Goal: Information Seeking & Learning: Learn about a topic

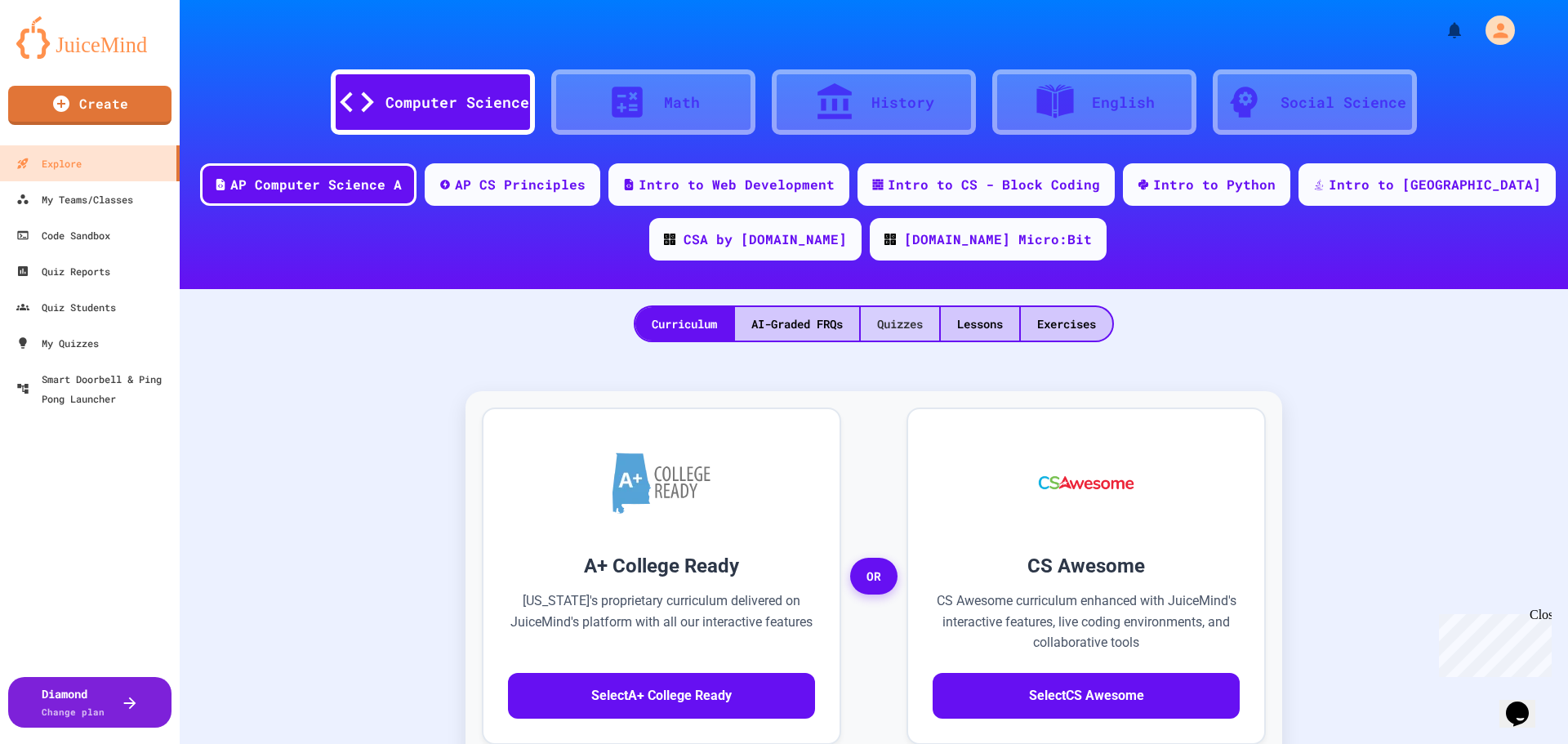
click at [877, 321] on div "Quizzes" at bounding box center [900, 324] width 78 height 34
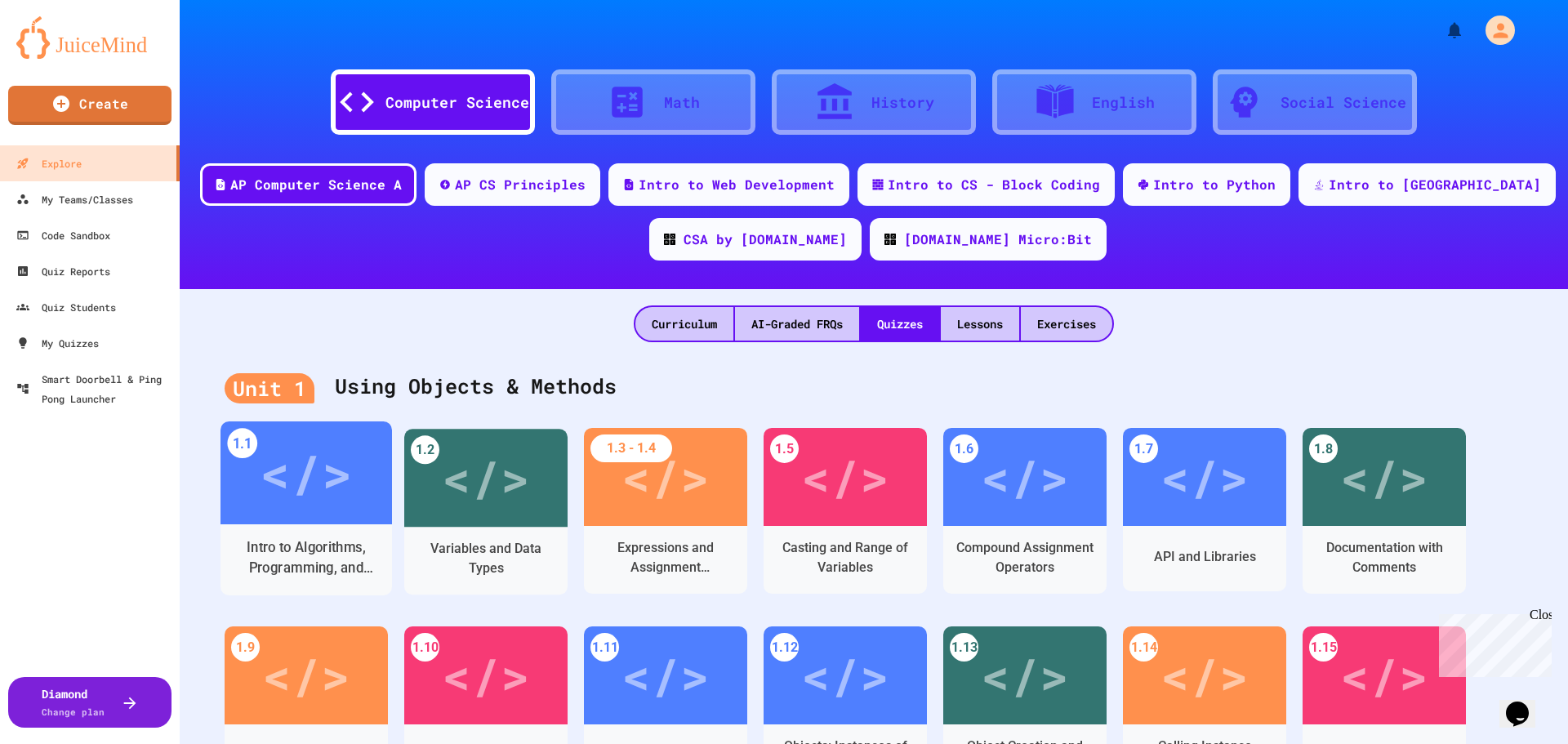
click at [311, 503] on div "</>" at bounding box center [305, 473] width 92 height 77
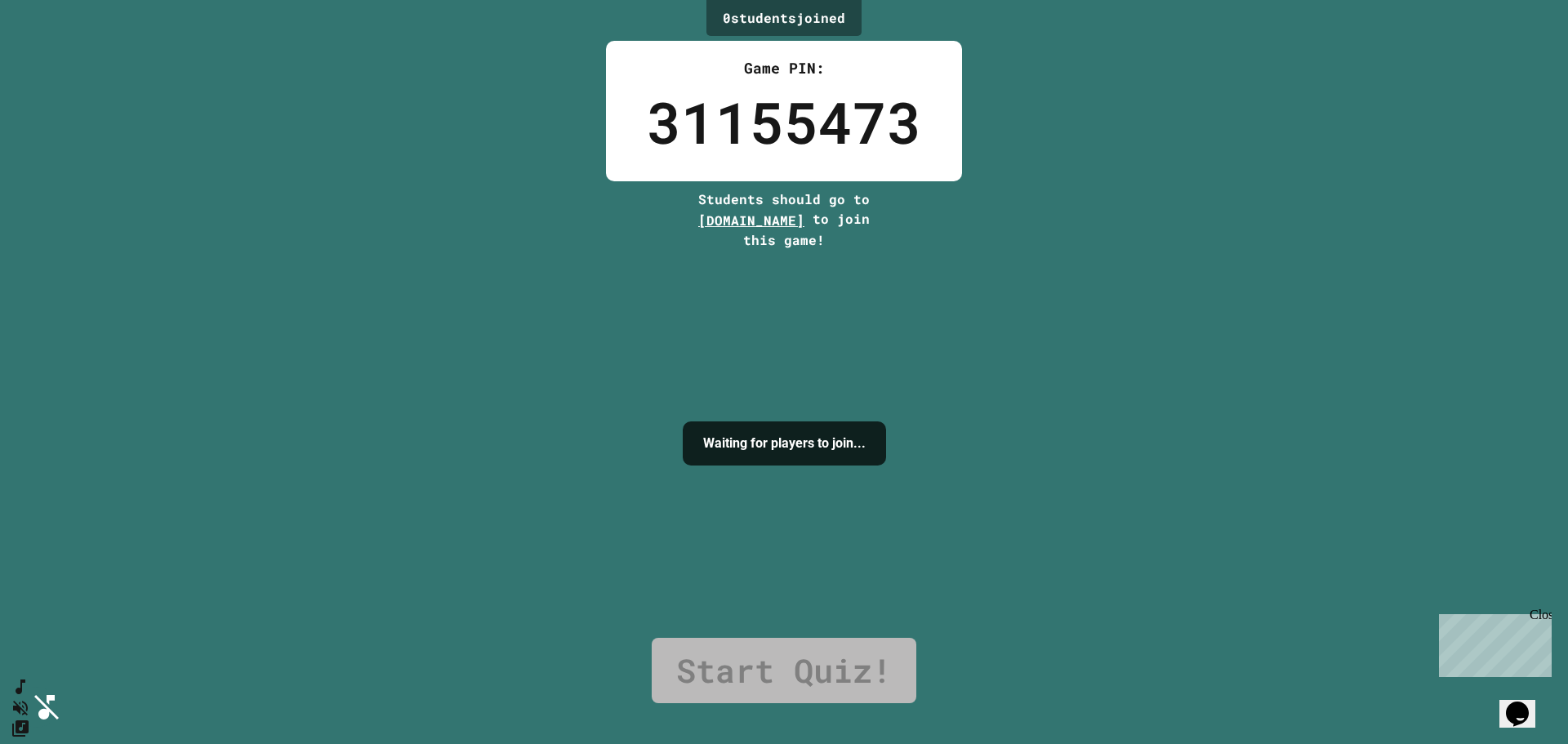
click at [30, 695] on icon "SpeedDial basic example" at bounding box center [18, 683] width 24 height 24
click at [30, 694] on icon "SpeedDial basic example" at bounding box center [18, 683] width 24 height 24
click at [287, 358] on div "0 student s joined Game PIN: 31155473 Students should go to [DOMAIN_NAME] to jo…" at bounding box center [784, 372] width 1568 height 744
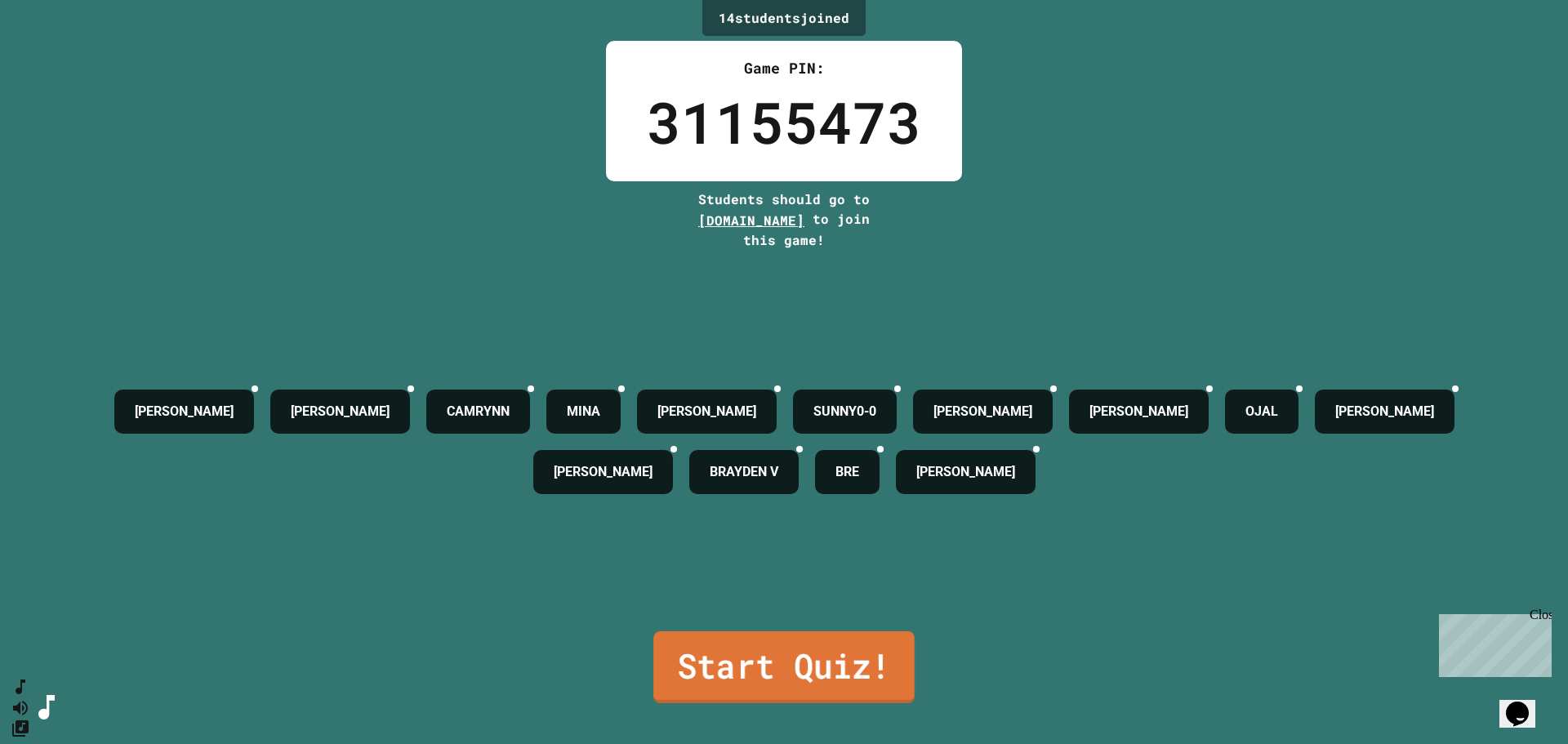
click at [827, 650] on link "Start Quiz!" at bounding box center [784, 668] width 261 height 72
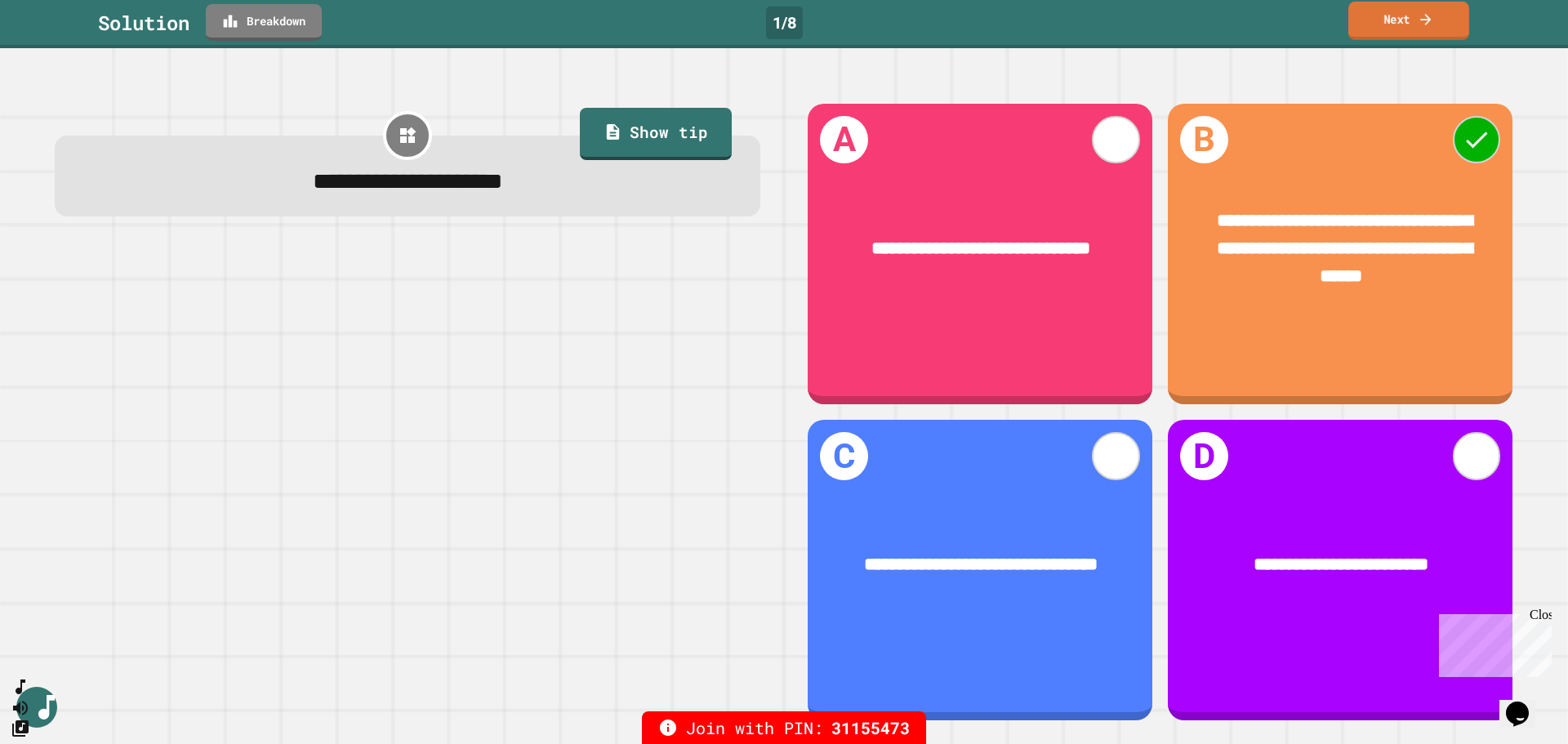
click at [1426, 17] on icon at bounding box center [1425, 19] width 16 height 17
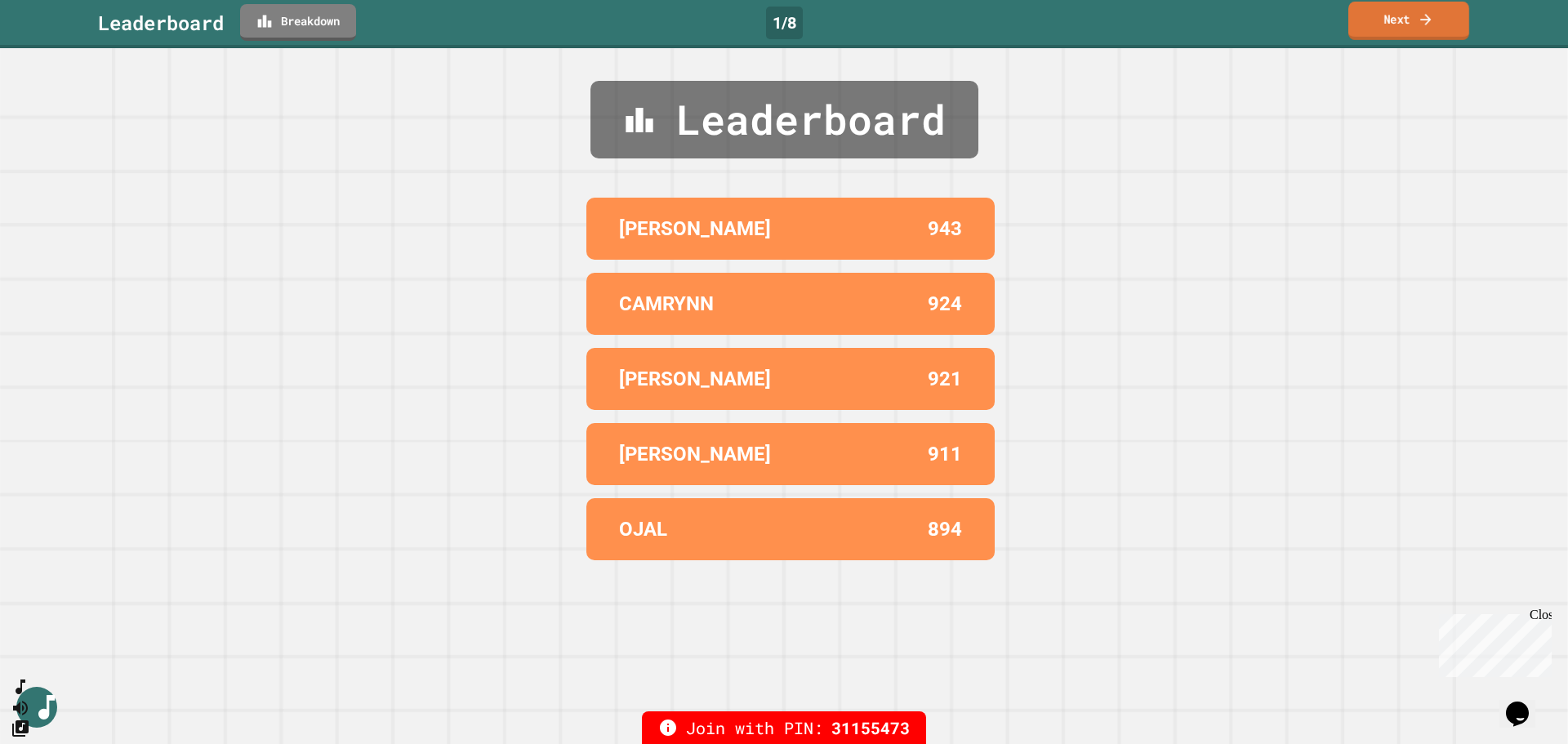
click at [1407, 18] on link "Next" at bounding box center [1408, 21] width 121 height 39
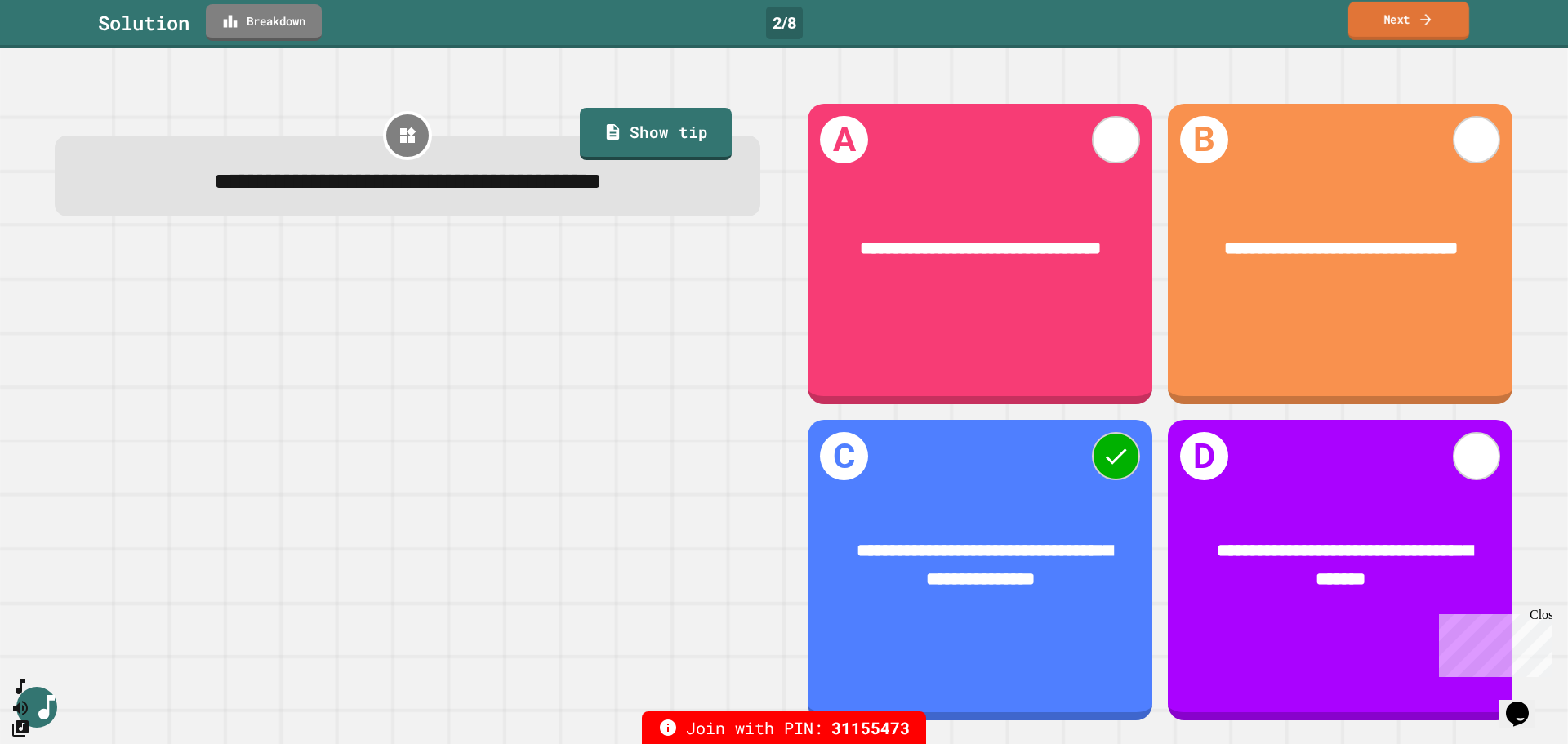
click at [1416, 23] on link "Next" at bounding box center [1408, 21] width 121 height 39
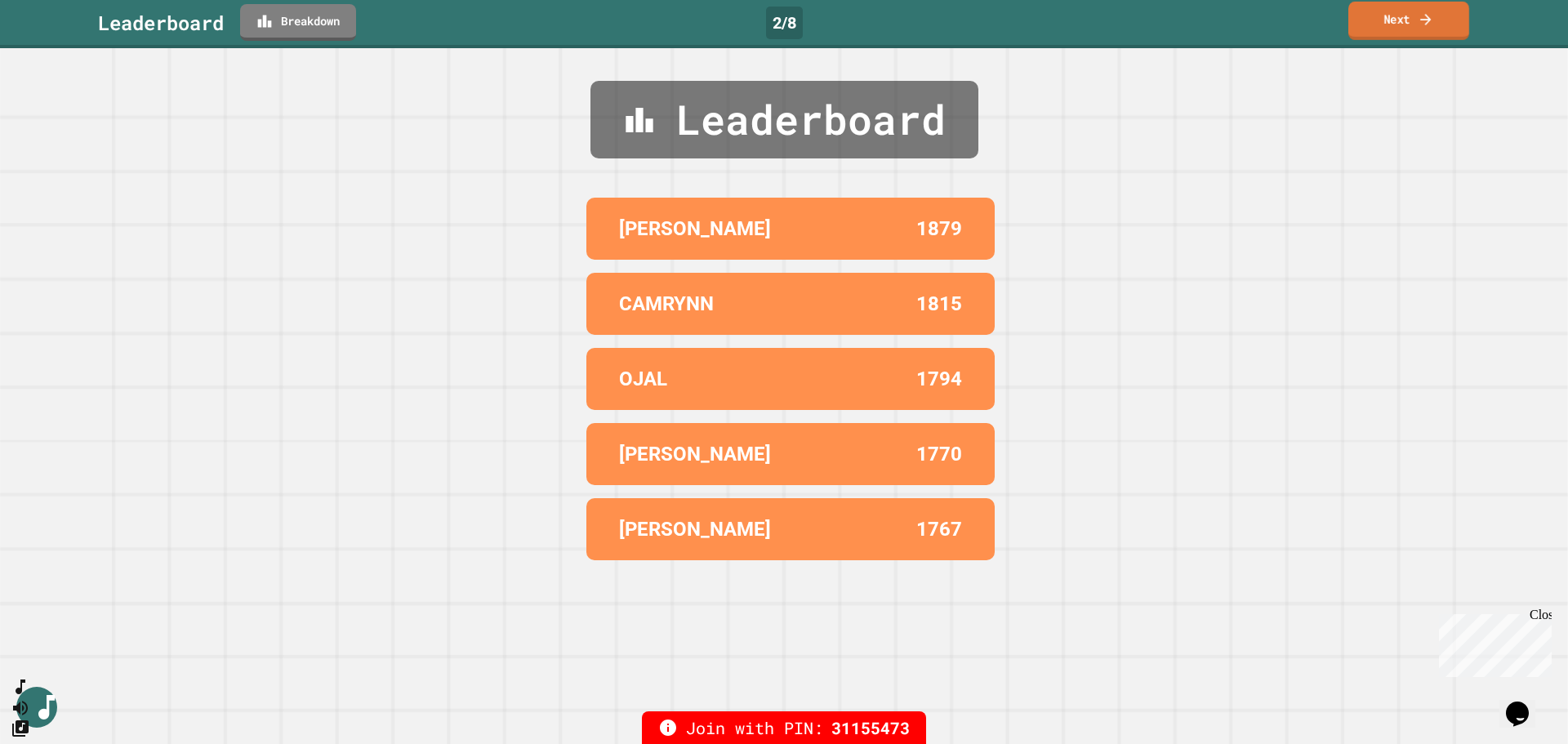
click at [1412, 21] on link "Next" at bounding box center [1408, 21] width 121 height 39
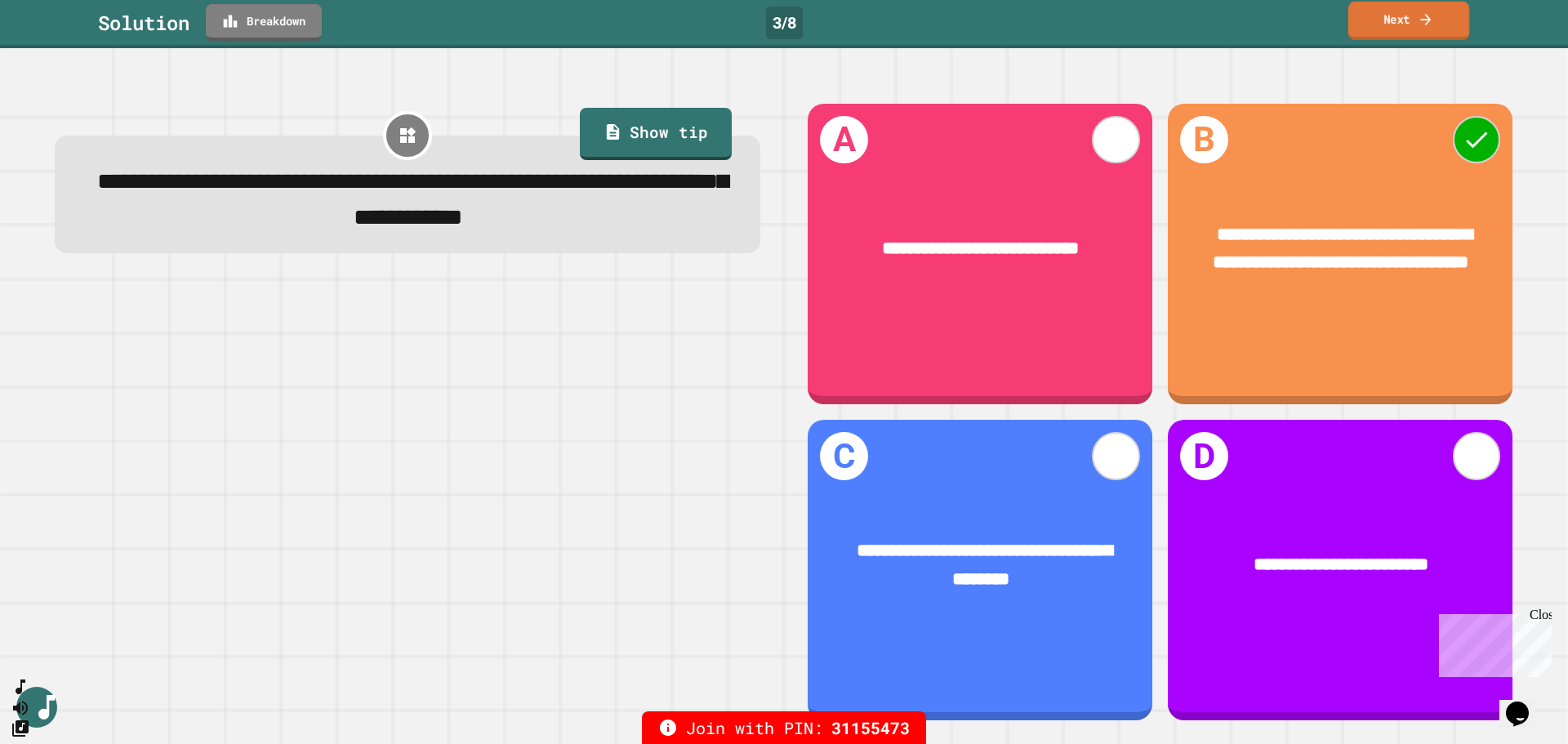
click at [1421, 21] on icon at bounding box center [1425, 19] width 16 height 17
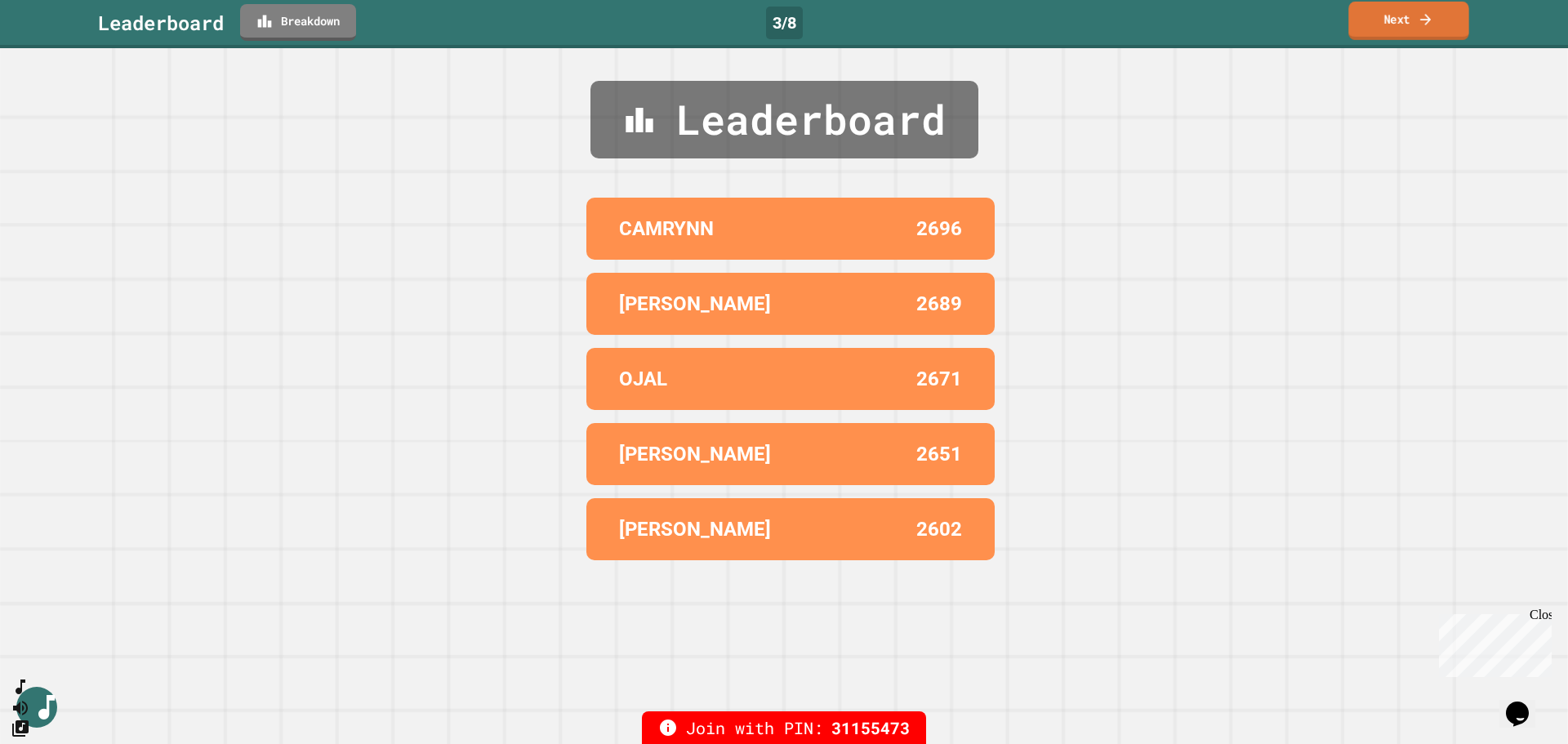
click at [1424, 20] on icon at bounding box center [1425, 19] width 11 height 12
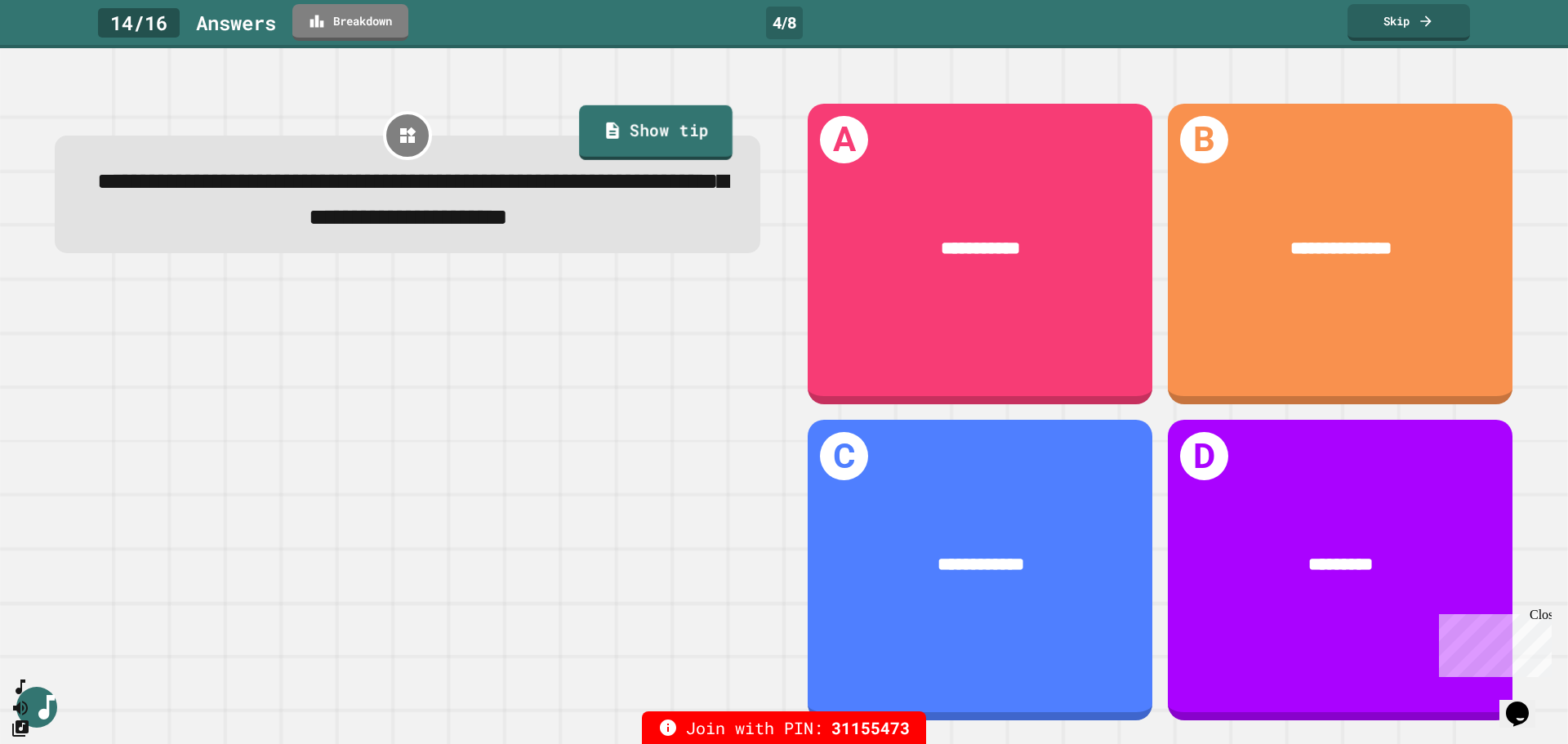
click at [699, 123] on link "Show tip" at bounding box center [655, 132] width 154 height 55
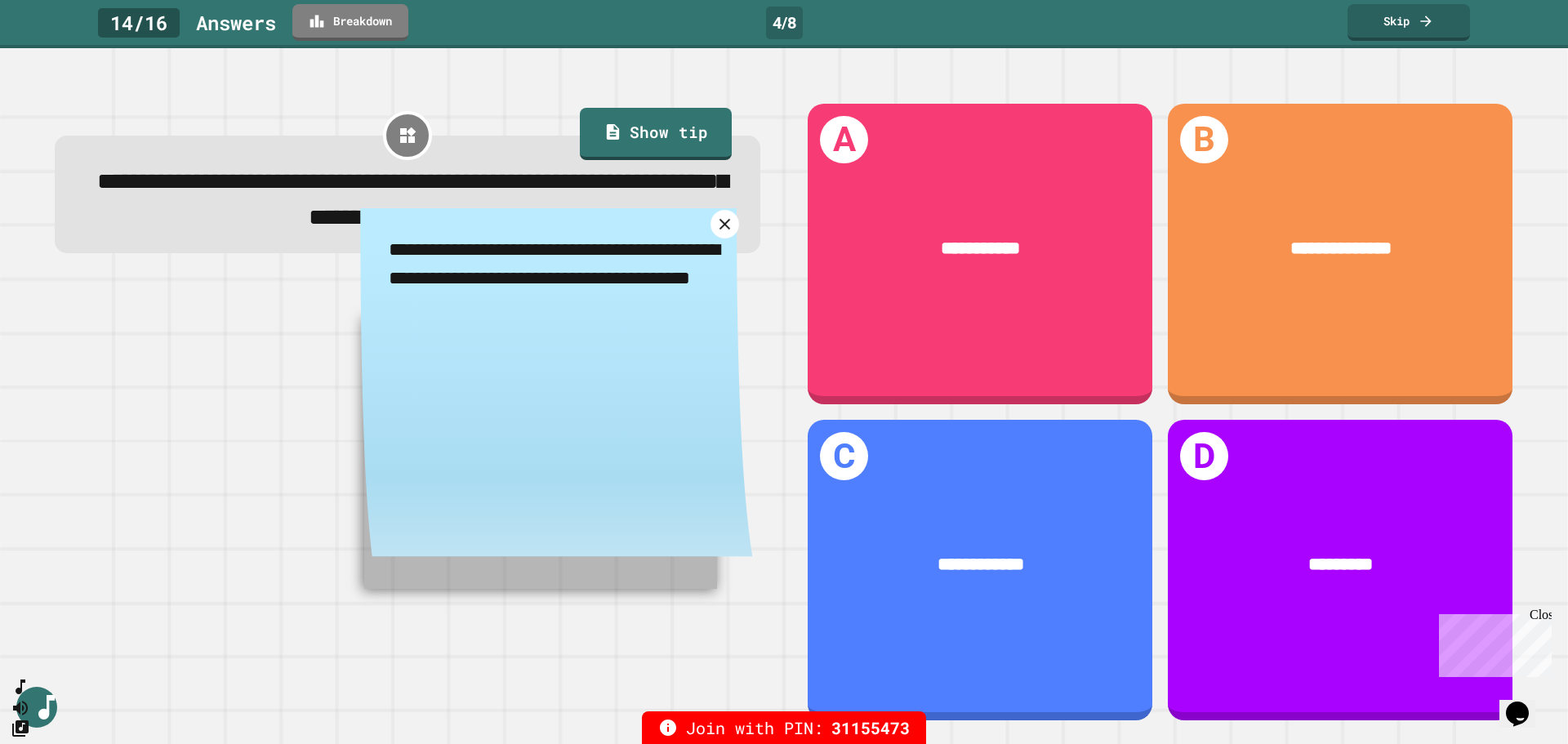
click at [719, 228] on icon at bounding box center [724, 223] width 11 height 11
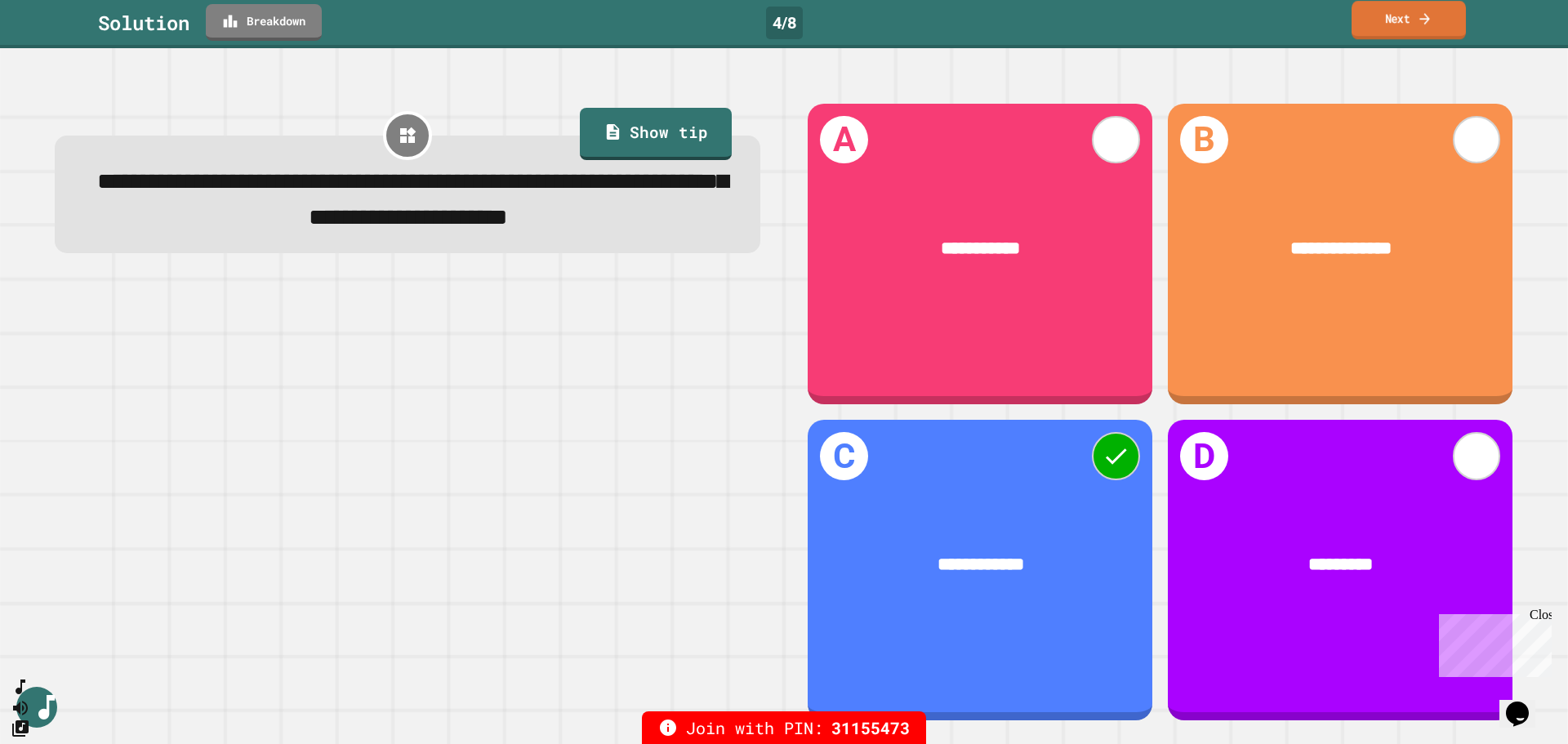
click at [1399, 26] on link "Next" at bounding box center [1408, 20] width 114 height 39
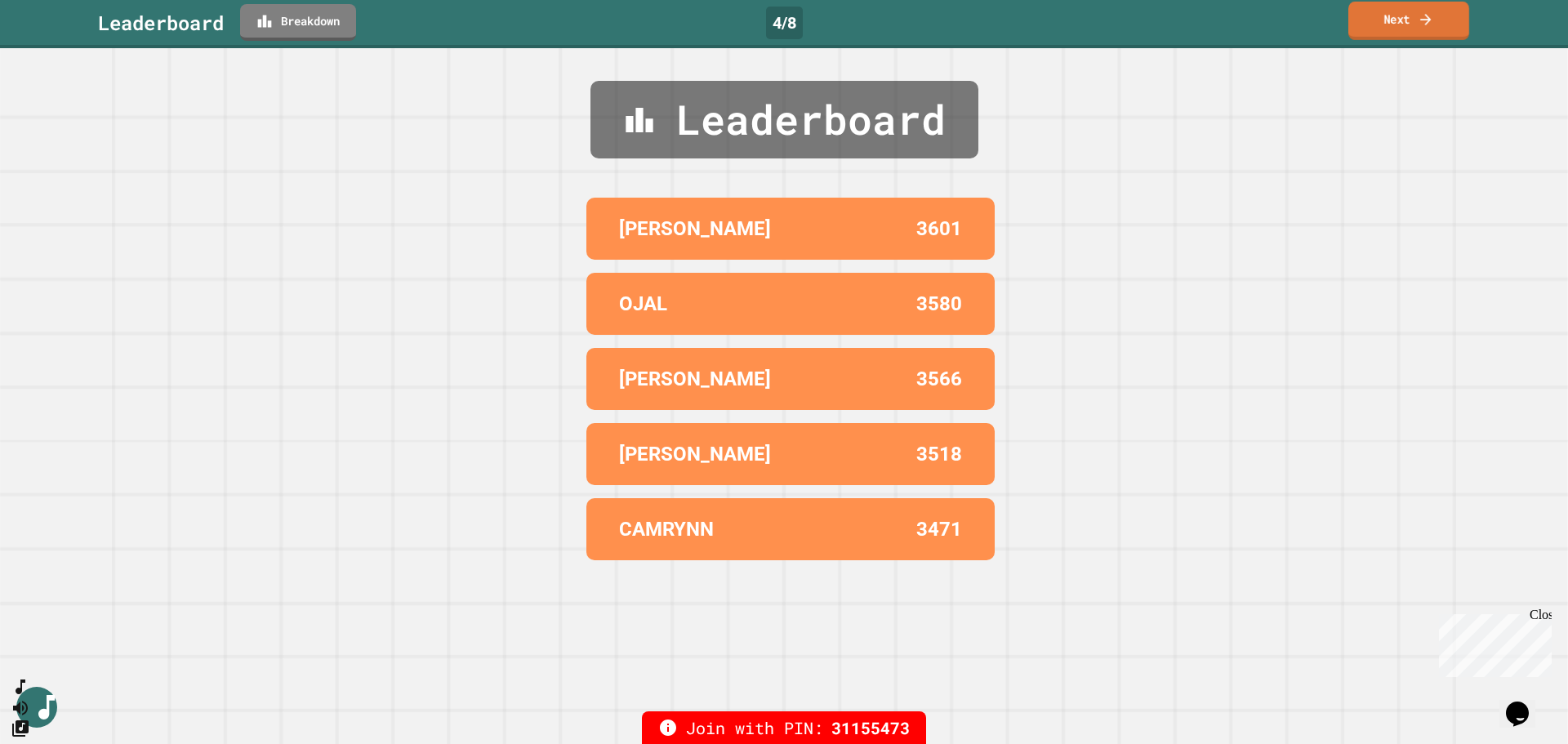
click at [1407, 24] on link "Next" at bounding box center [1408, 21] width 121 height 39
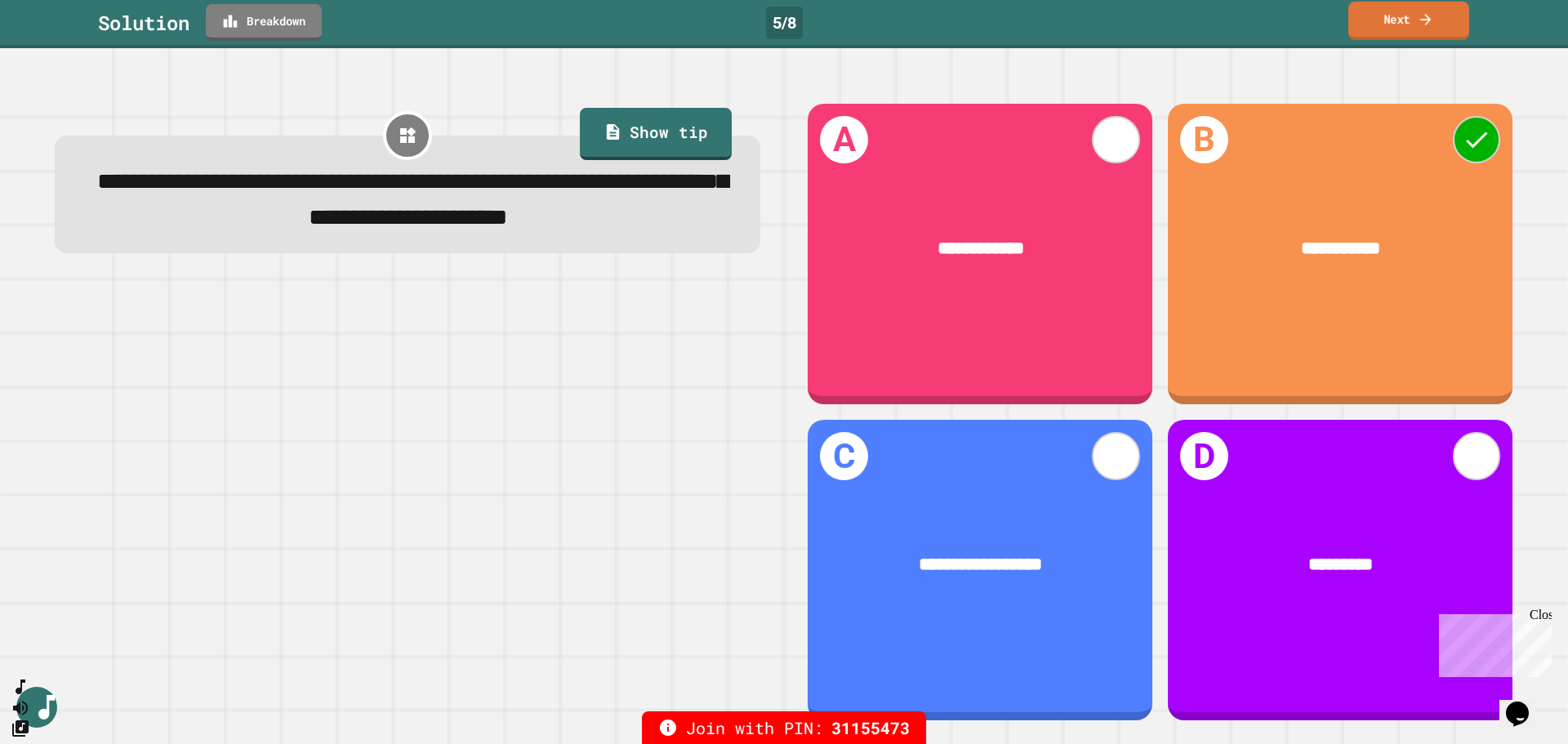
click at [1387, 20] on link "Next" at bounding box center [1408, 21] width 121 height 39
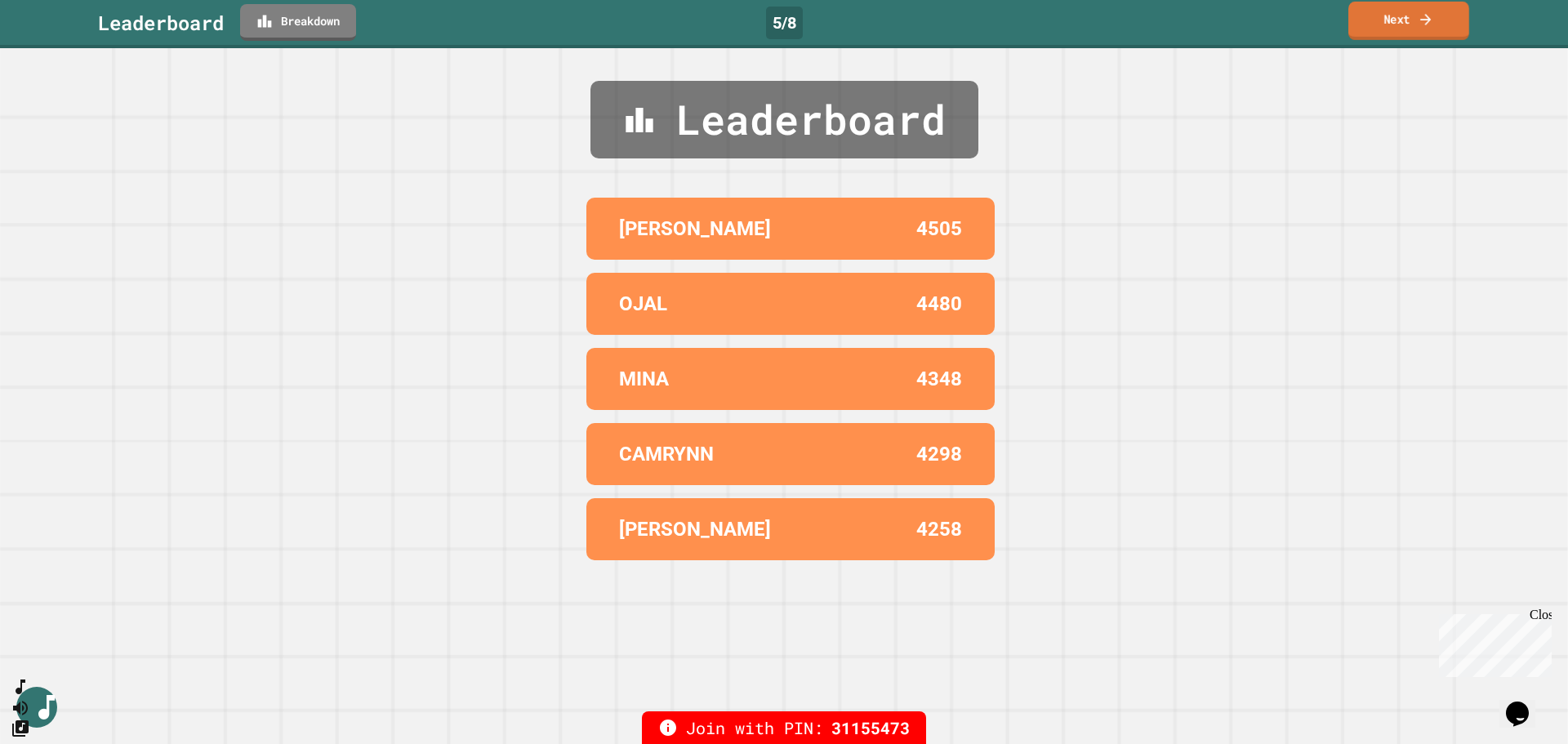
click at [1404, 17] on link "Next" at bounding box center [1408, 21] width 121 height 39
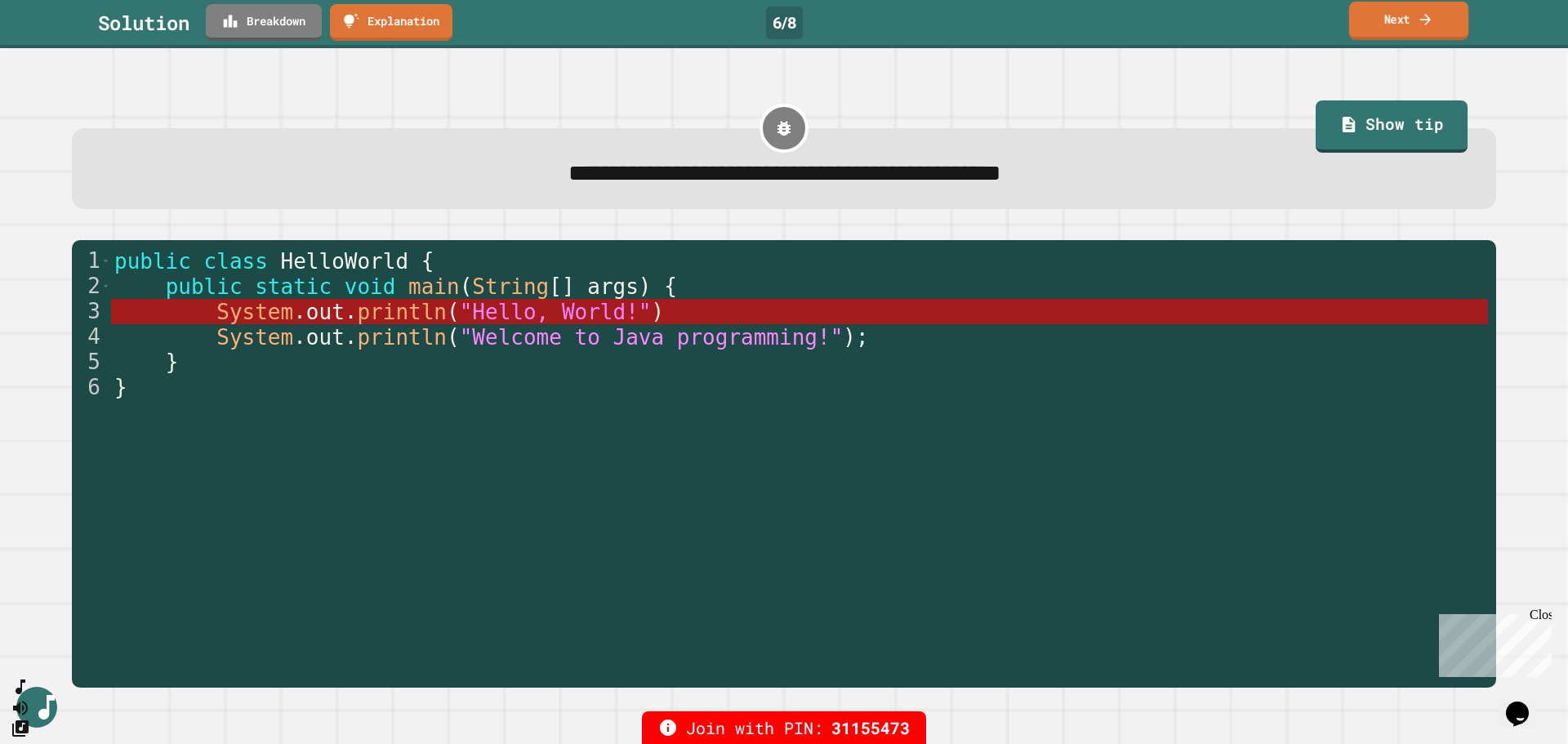
click at [1384, 32] on link "Next" at bounding box center [1408, 21] width 119 height 39
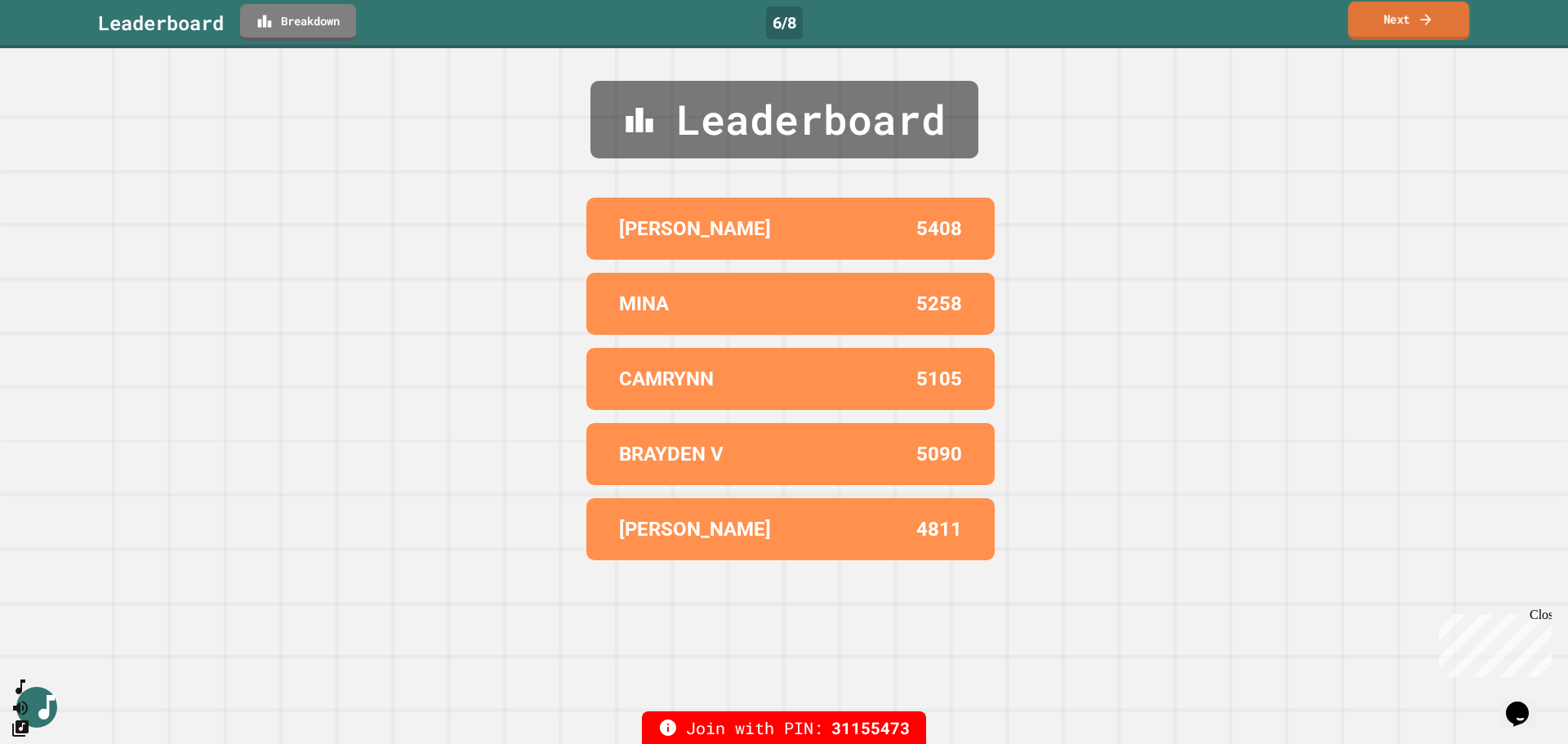
click at [1395, 31] on link "Next" at bounding box center [1408, 21] width 122 height 39
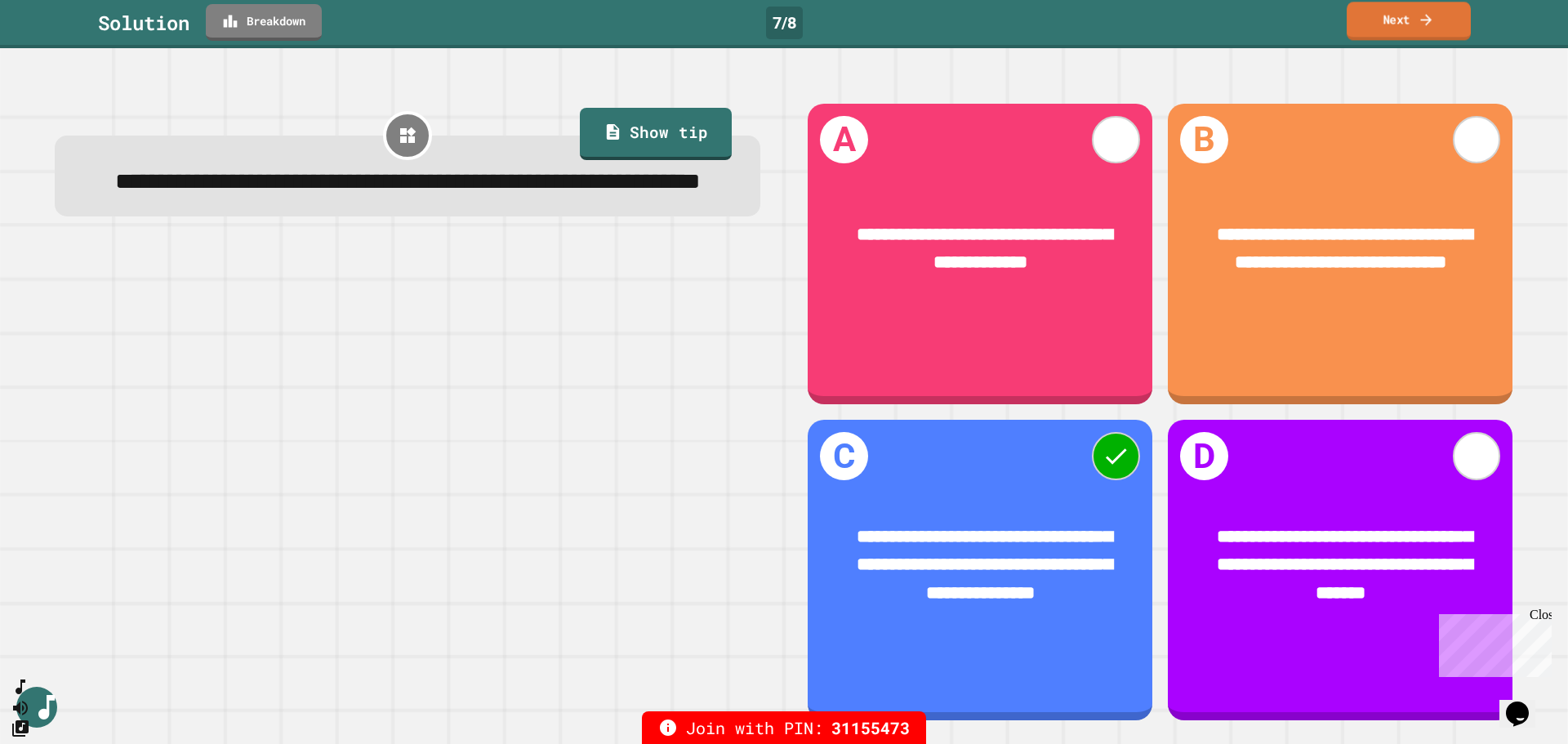
click at [1418, 34] on link "Next" at bounding box center [1408, 21] width 124 height 39
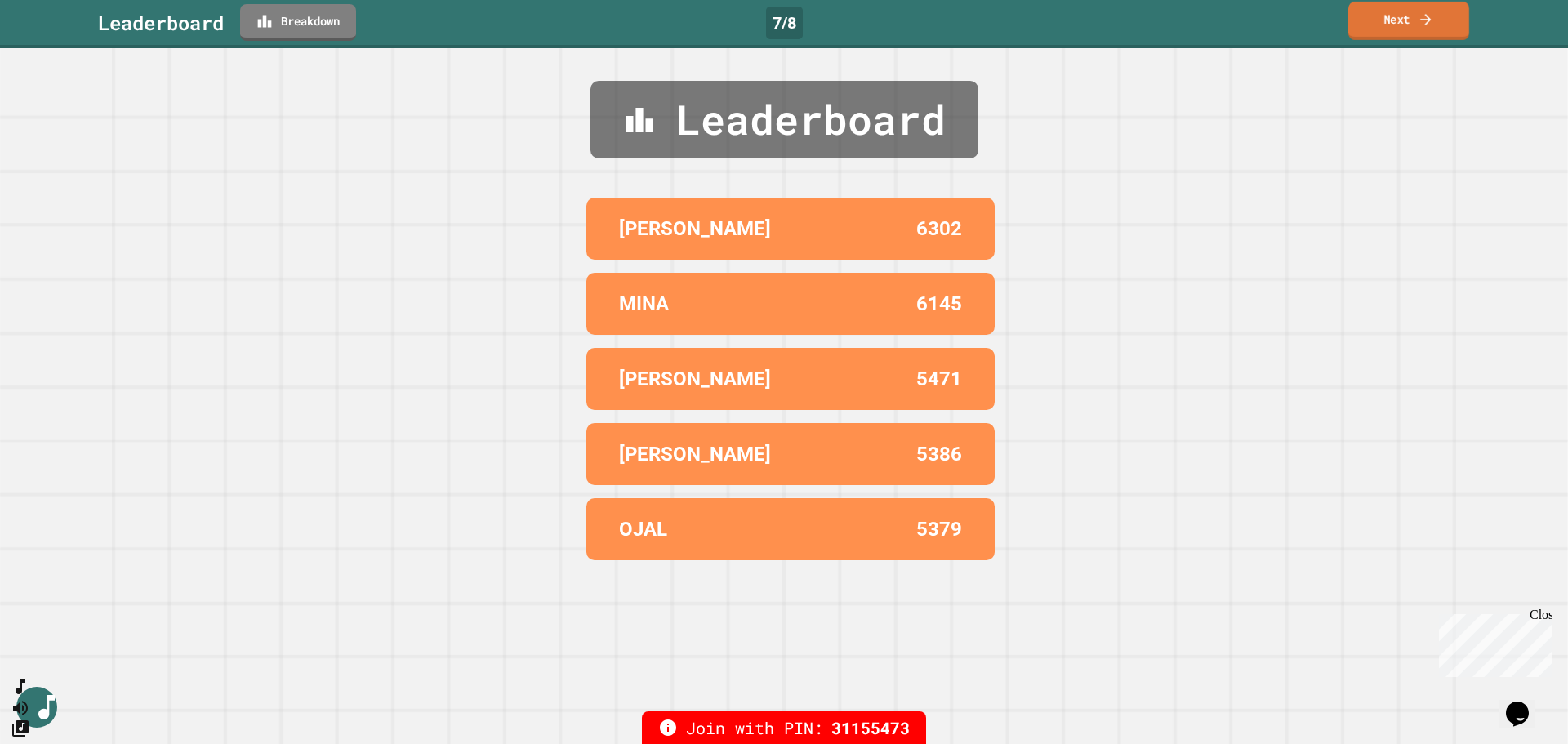
click at [1401, 25] on link "Next" at bounding box center [1408, 21] width 121 height 39
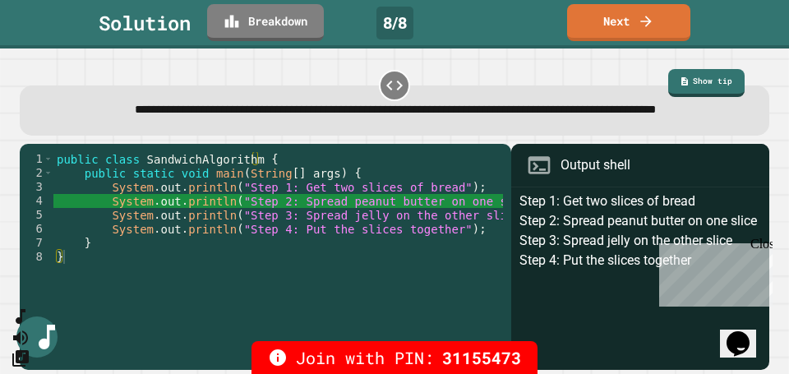
drag, startPoint x: 1434, startPoint y: 18, endPoint x: 272, endPoint y: 343, distance: 1206.2
click at [272, 343] on div "Join with PIN: 31155473" at bounding box center [394, 357] width 789 height 33
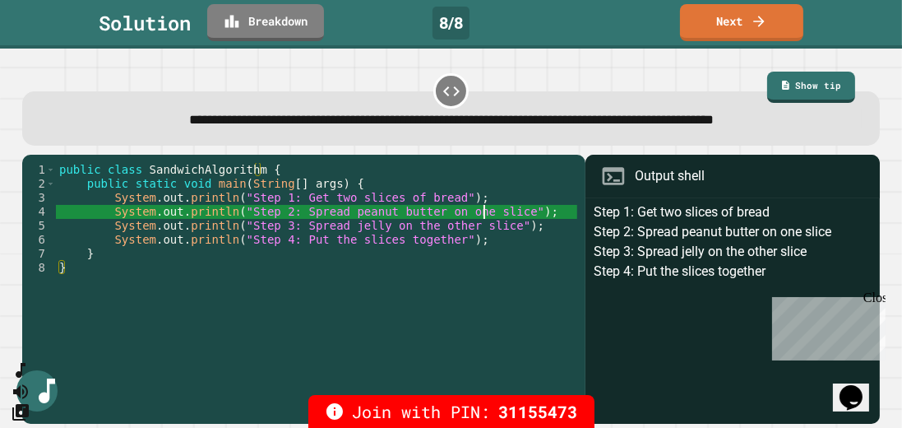
drag, startPoint x: 778, startPoint y: 1, endPoint x: 486, endPoint y: 238, distance: 375.8
click at [486, 238] on div "public class SandwichAlgorithm { public static void main ( String [ ] args ) { …" at bounding box center [316, 275] width 521 height 224
click at [533, 235] on div "public class SandwichAlgorithm { public static void main ( String [ ] args ) { …" at bounding box center [316, 275] width 521 height 224
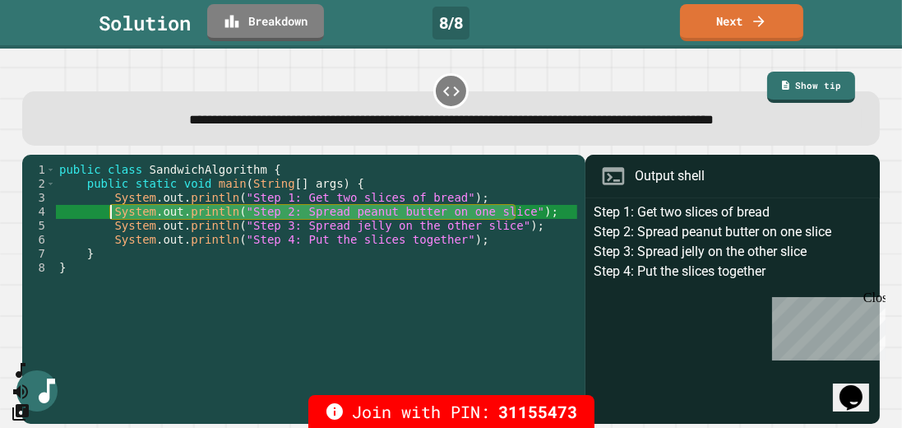
drag, startPoint x: 528, startPoint y: 235, endPoint x: 113, endPoint y: 241, distance: 415.2
click at [113, 241] on div "public class SandwichAlgorithm { public static void main ( String [ ] args ) { …" at bounding box center [316, 275] width 521 height 224
click at [714, 21] on link "Next" at bounding box center [742, 21] width 122 height 39
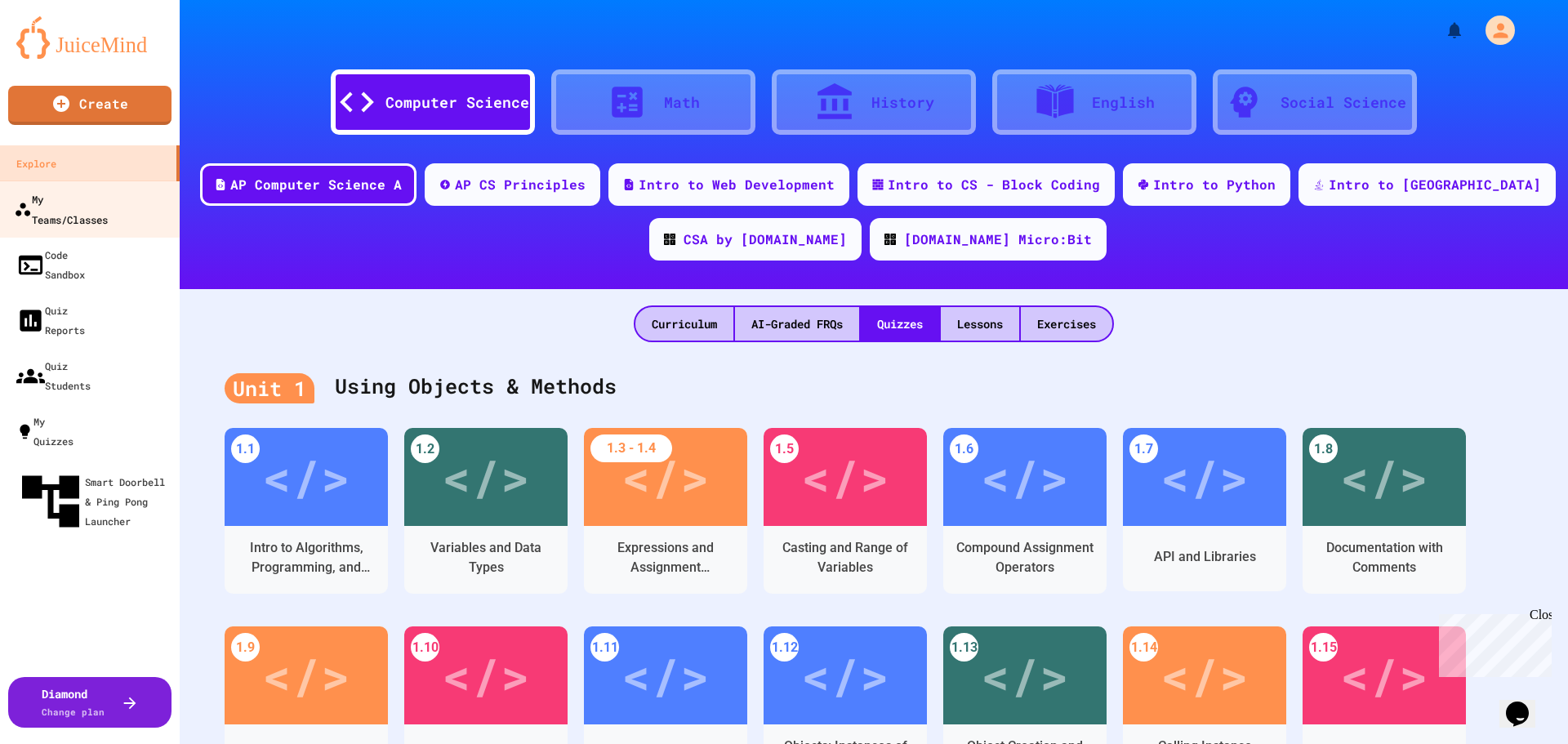
click at [108, 203] on div "My Teams/Classes" at bounding box center [61, 209] width 94 height 40
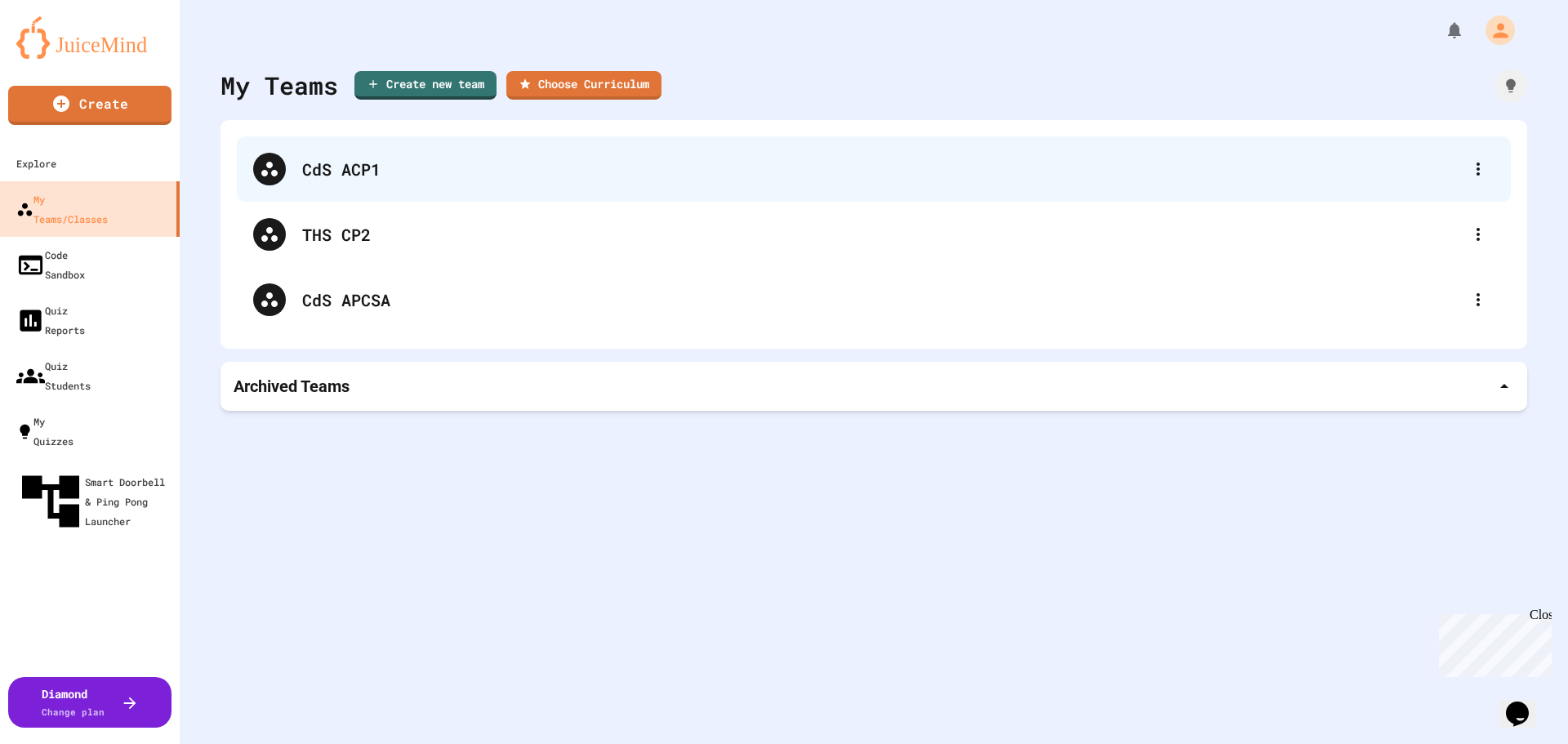
click at [338, 178] on div "CdS ACP1" at bounding box center [881, 169] width 1159 height 25
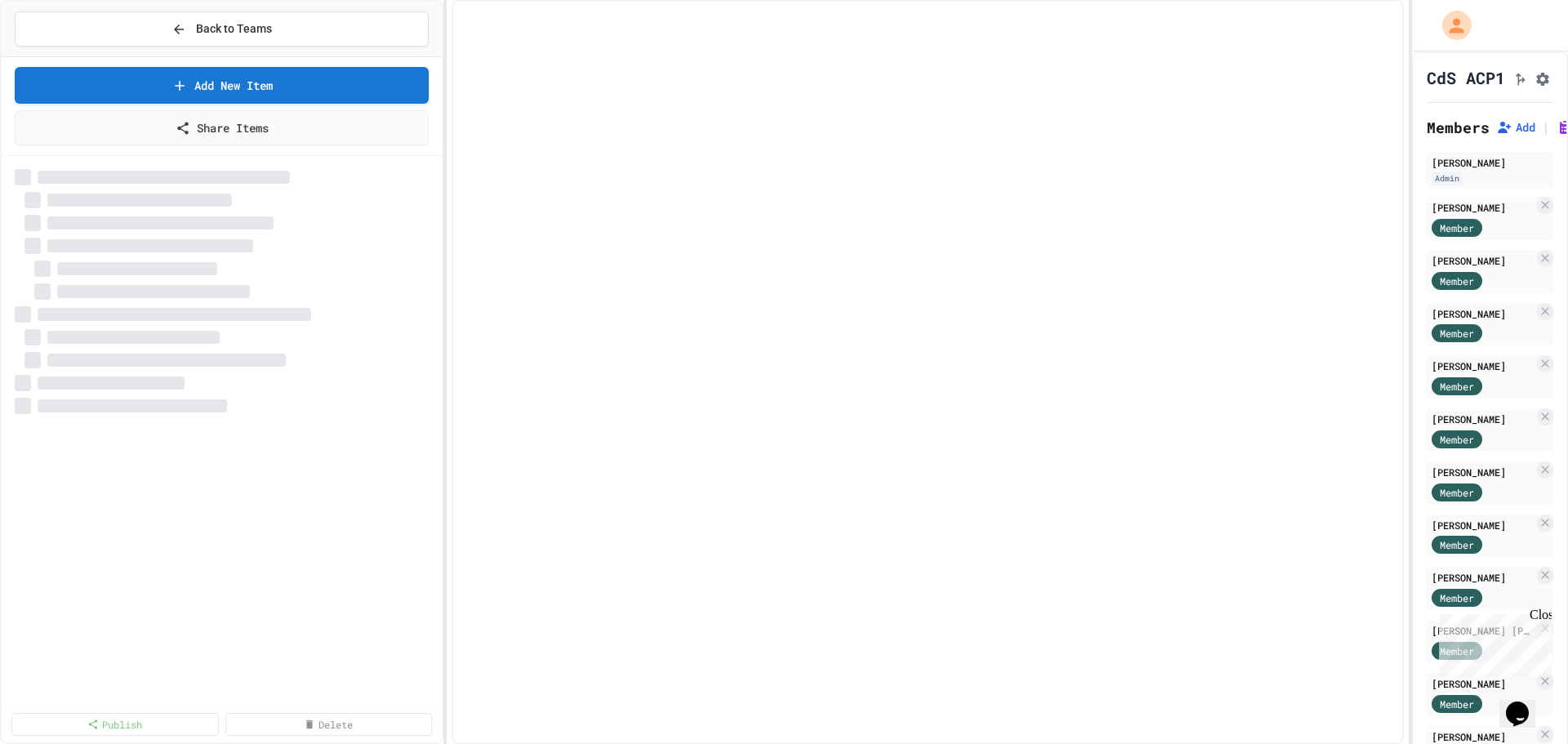
select select "***"
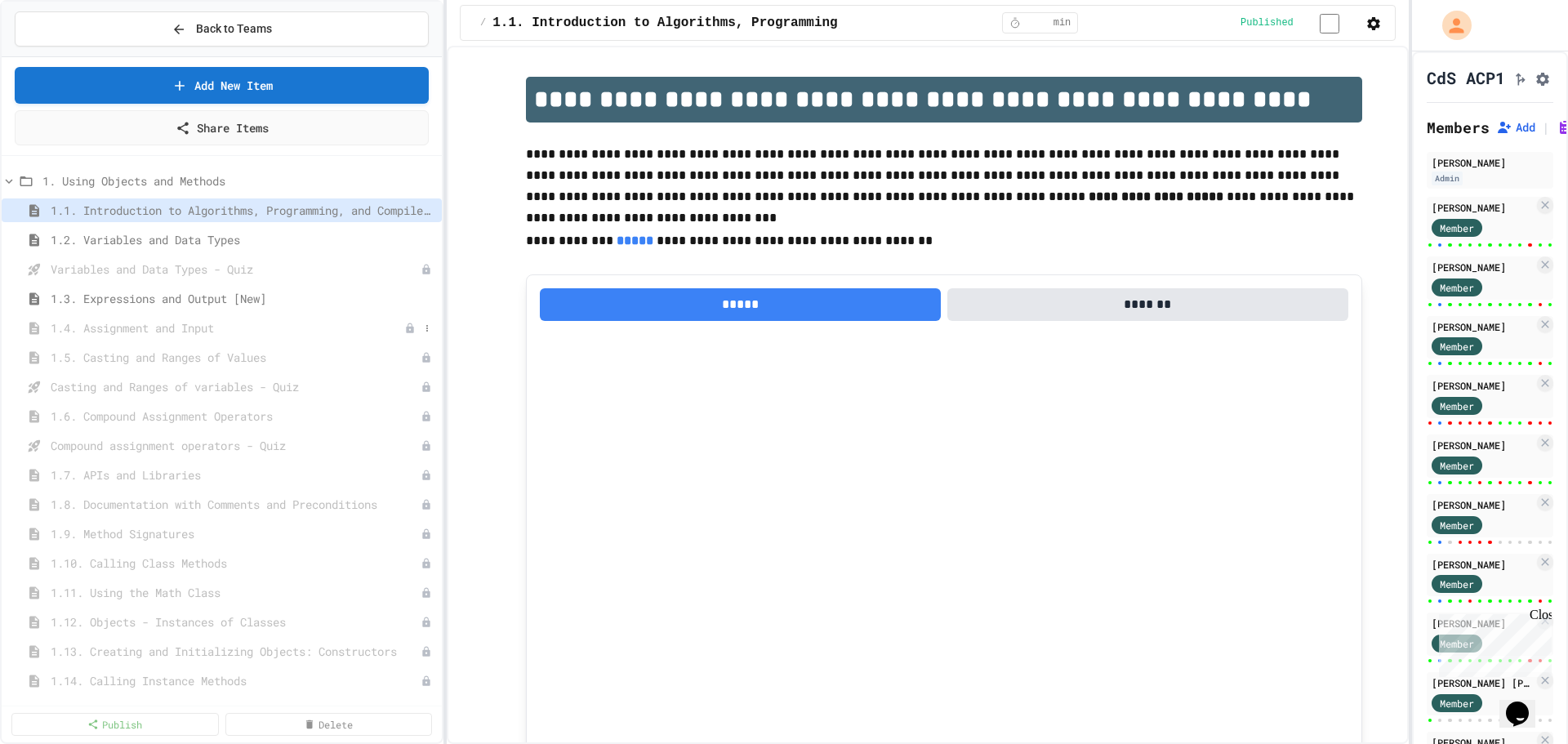
click at [406, 333] on icon at bounding box center [409, 328] width 7 height 10
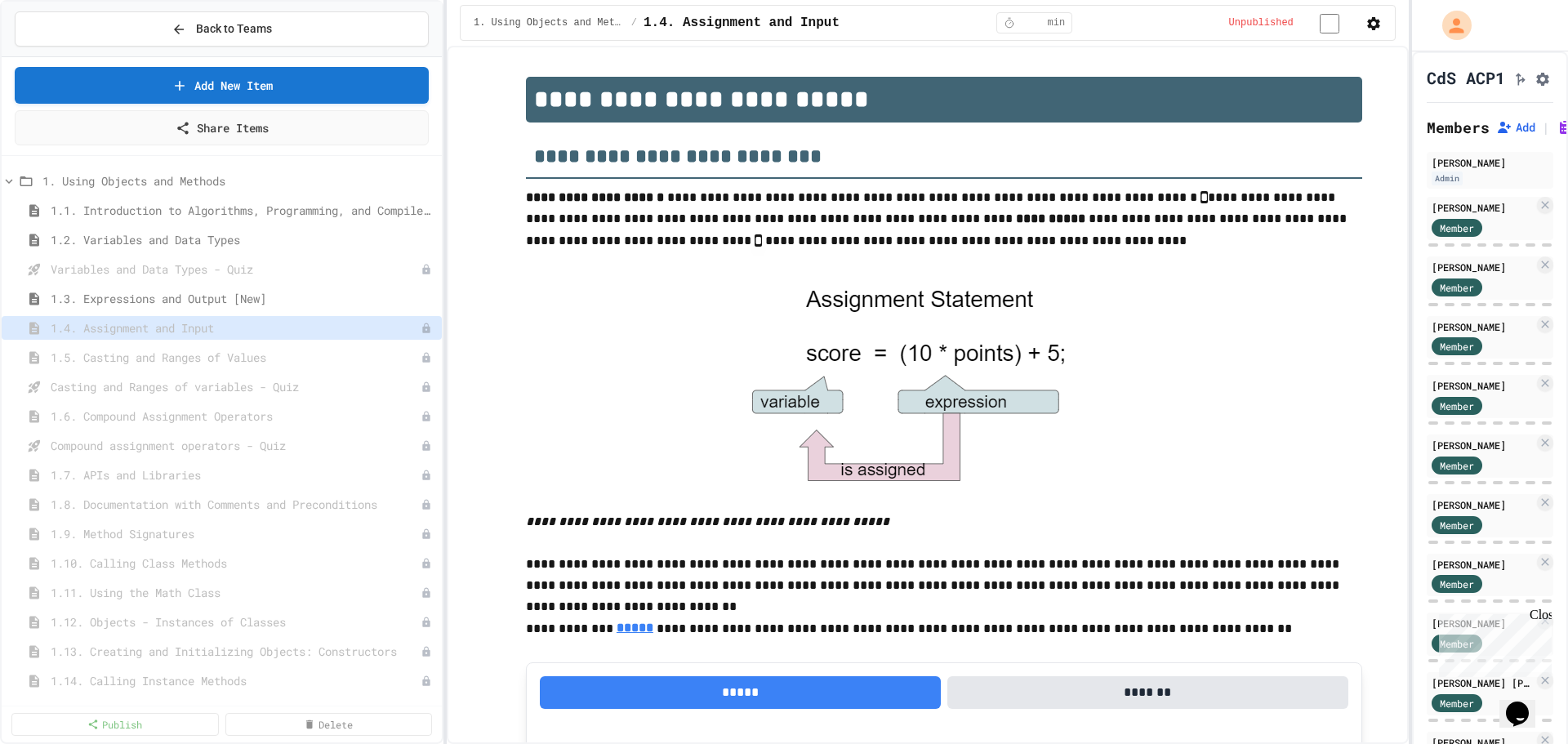
scroll to position [1004, 0]
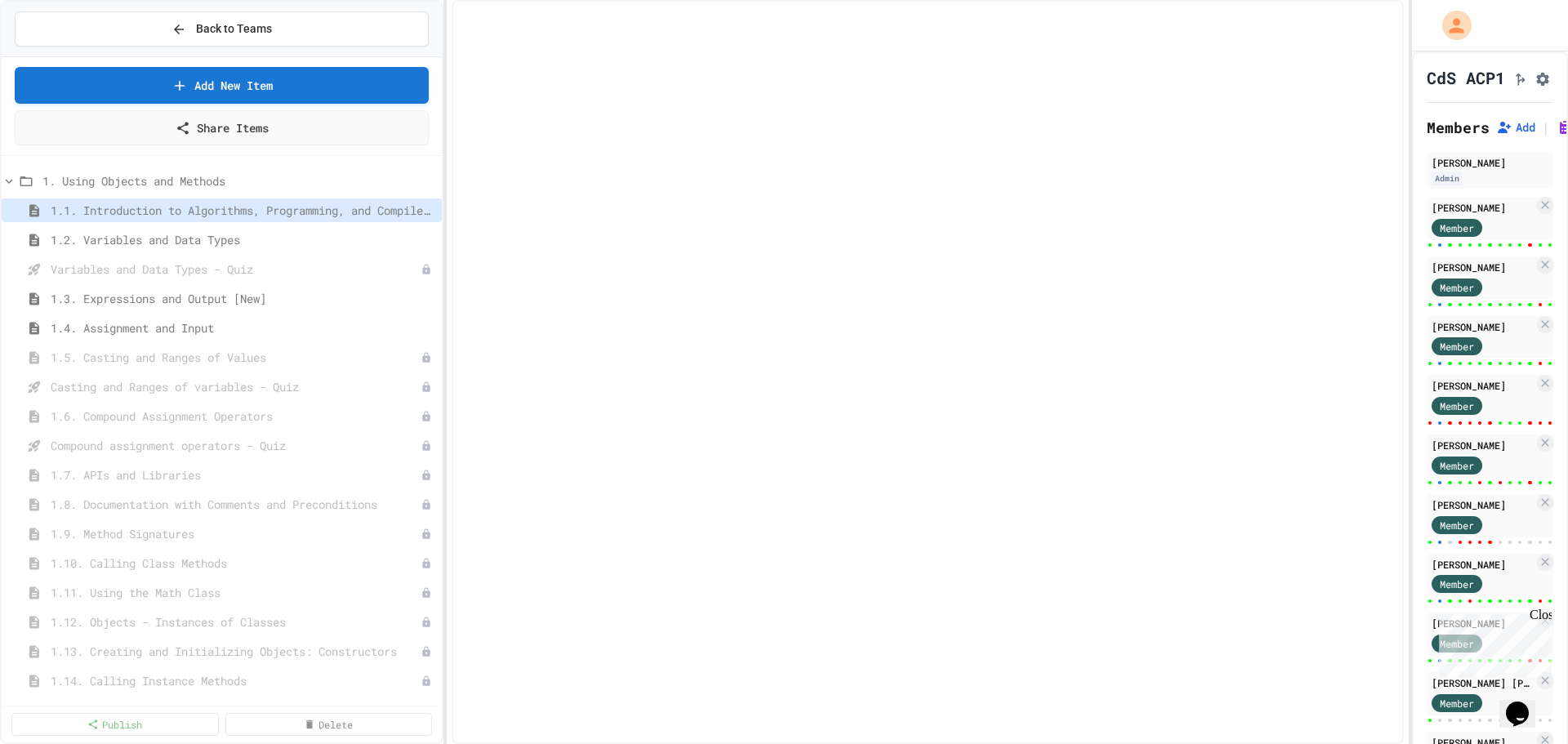
select select "***"
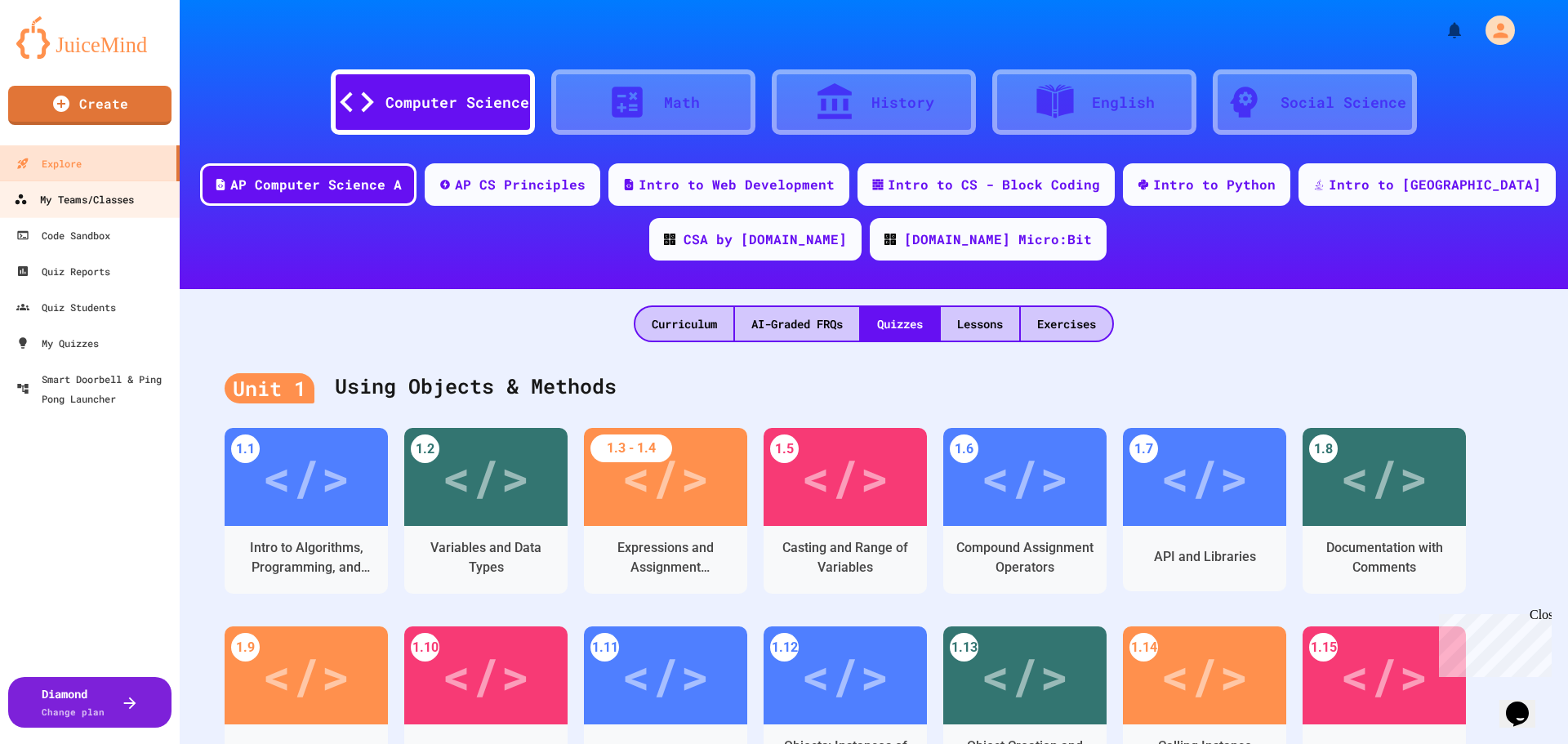
click at [113, 207] on div "My Teams/Classes" at bounding box center [73, 200] width 120 height 21
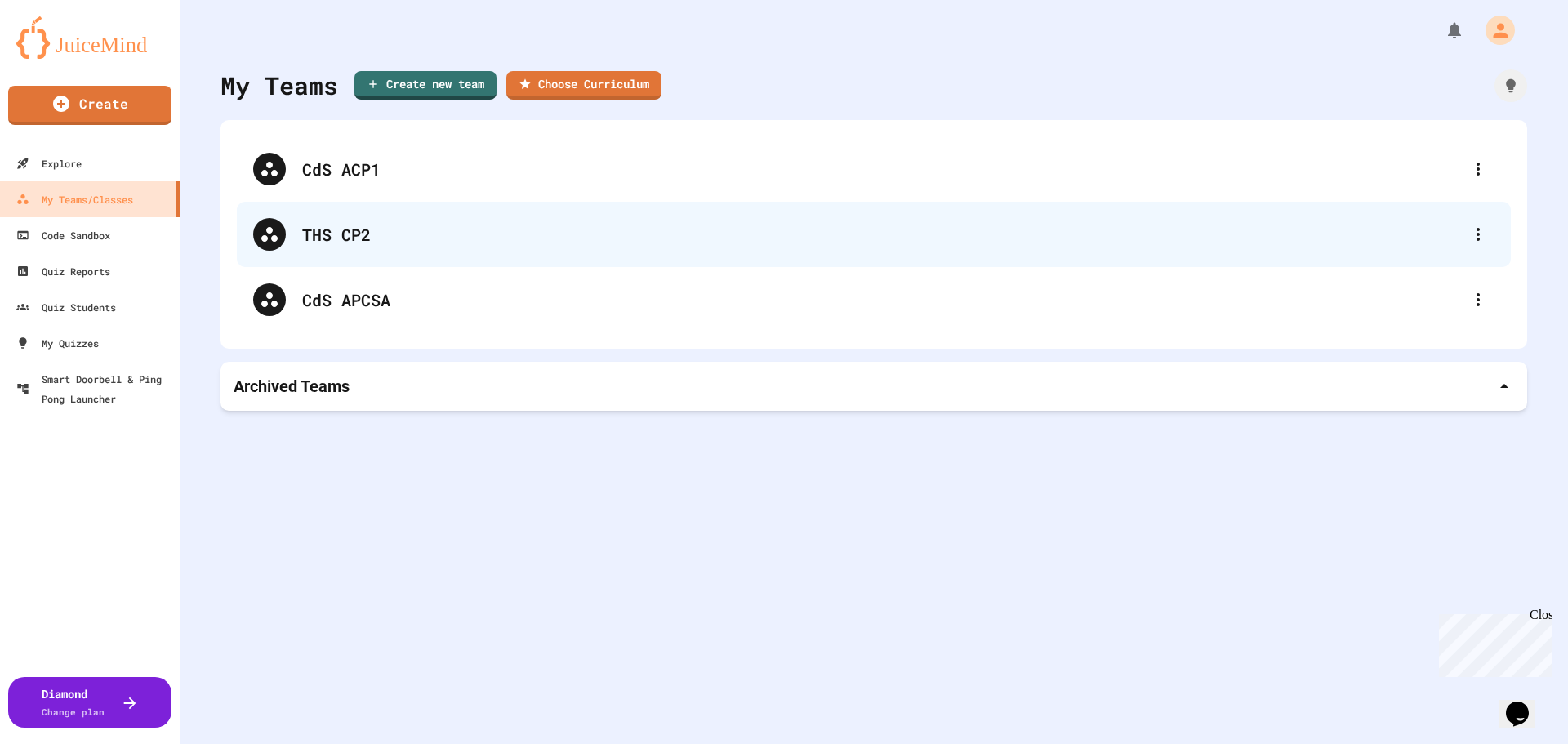
click at [1242, 231] on div "THS CP2" at bounding box center [881, 234] width 1159 height 25
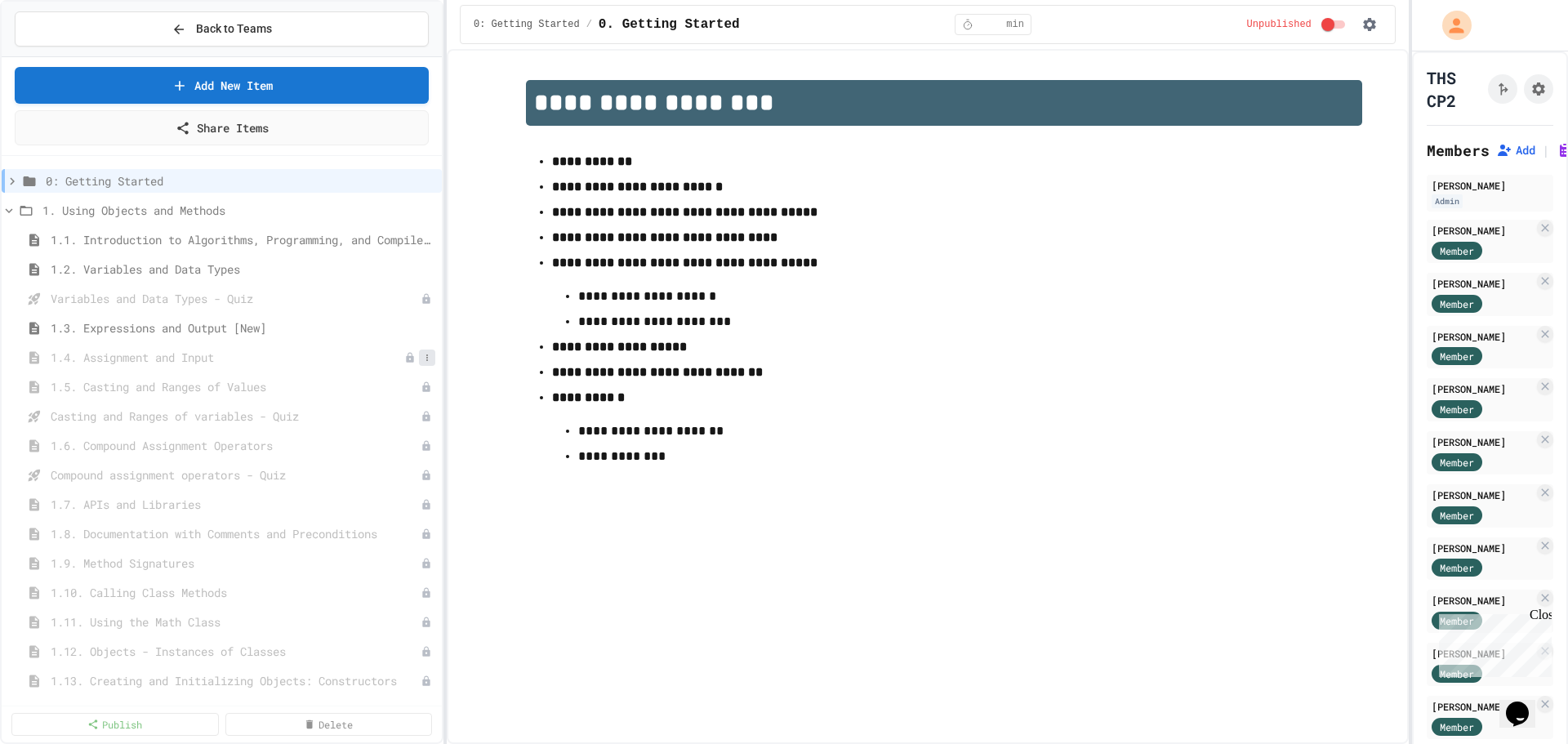
click at [422, 357] on icon at bounding box center [427, 358] width 10 height 10
click at [362, 406] on button "Publish" at bounding box center [370, 417] width 103 height 30
